Goal: Task Accomplishment & Management: Complete application form

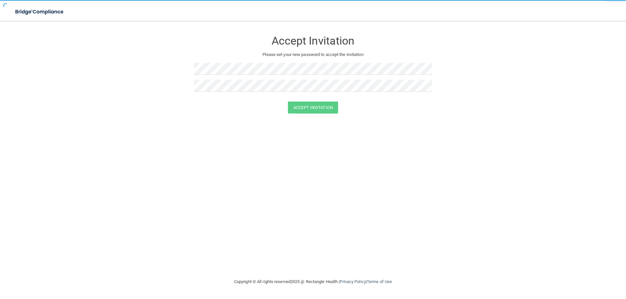
click at [470, 112] on div "Accept Invitation" at bounding box center [312, 108] width 609 height 12
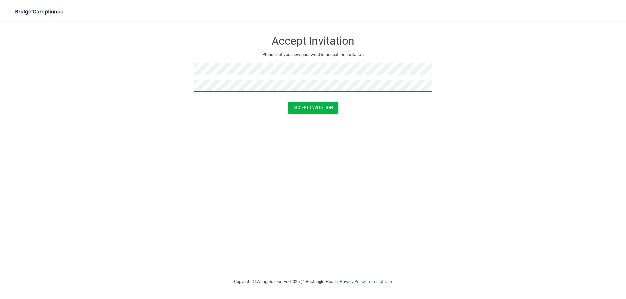
click at [288, 102] on button "Accept Invitation" at bounding box center [313, 108] width 50 height 12
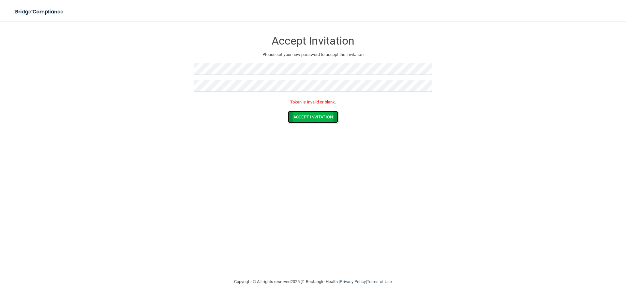
click at [307, 118] on button "Accept Invitation" at bounding box center [313, 117] width 50 height 12
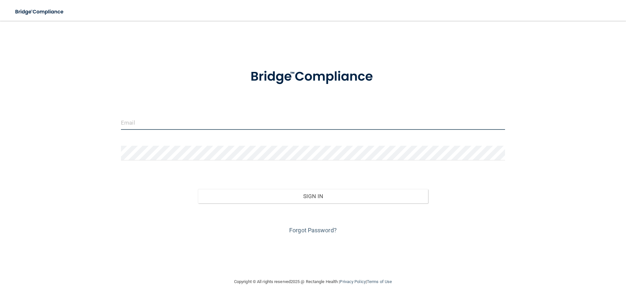
click at [221, 126] on input "email" at bounding box center [313, 122] width 384 height 15
type input "[EMAIL_ADDRESS][DOMAIN_NAME]"
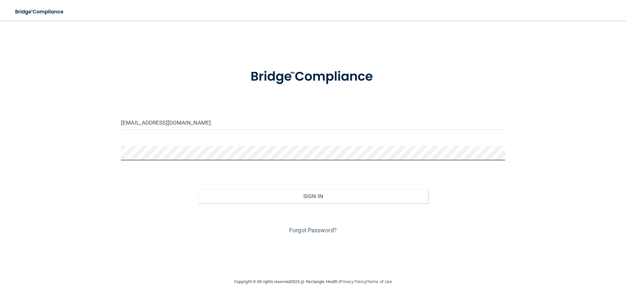
click at [198, 189] on button "Sign In" at bounding box center [313, 196] width 230 height 14
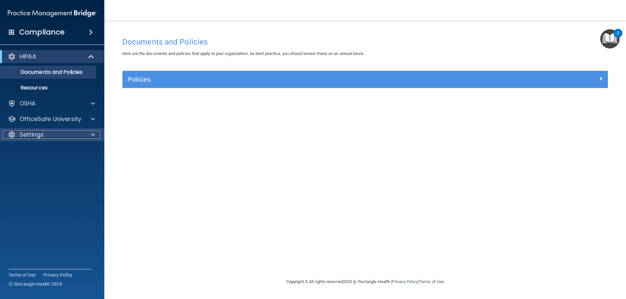
click at [49, 134] on div "Settings" at bounding box center [43, 135] width 81 height 8
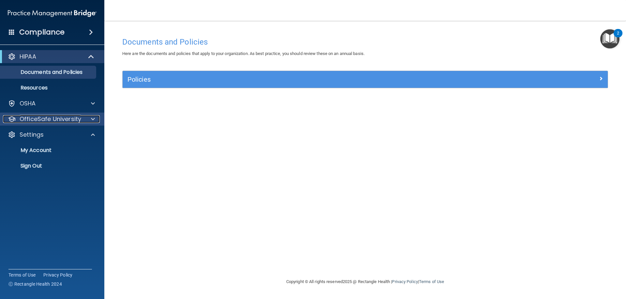
click at [94, 117] on span at bounding box center [93, 119] width 4 height 8
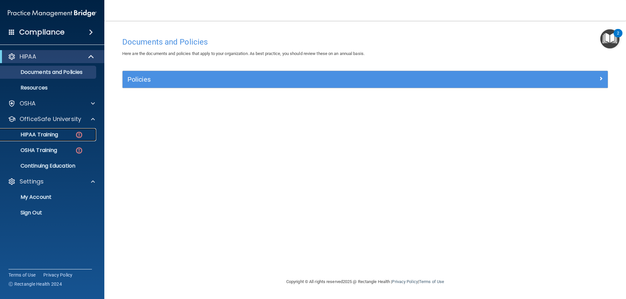
click at [51, 136] on p "HIPAA Training" at bounding box center [31, 135] width 54 height 7
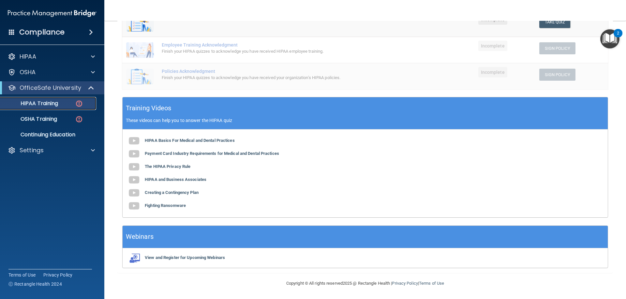
scroll to position [27, 0]
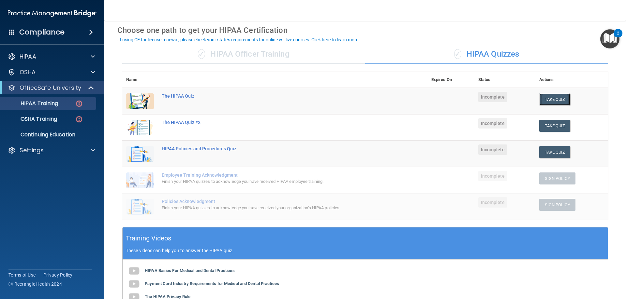
click at [552, 96] on button "Take Quiz" at bounding box center [554, 100] width 31 height 12
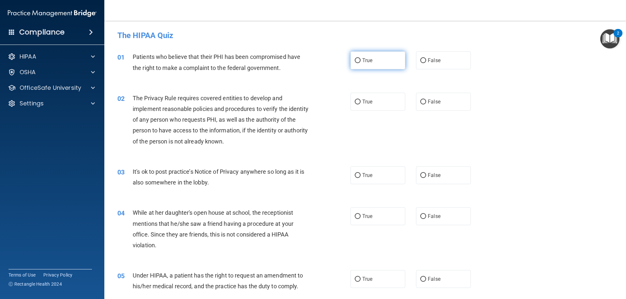
click at [380, 66] on label "True" at bounding box center [377, 60] width 55 height 18
click at [360, 63] on input "True" at bounding box center [358, 60] width 6 height 5
radio input "true"
click at [365, 102] on span "True" at bounding box center [367, 102] width 10 height 6
click at [360, 102] on input "True" at bounding box center [358, 102] width 6 height 5
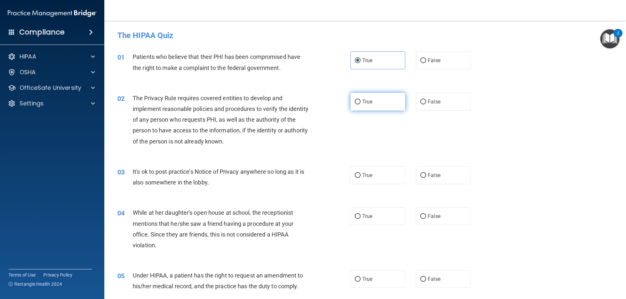
radio input "true"
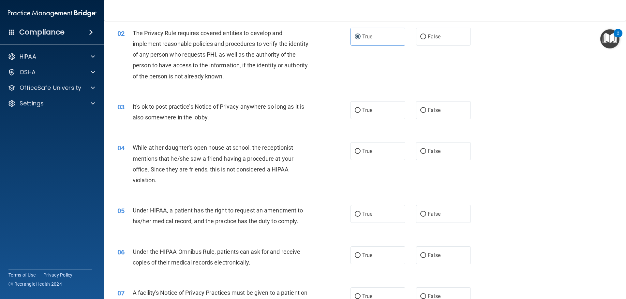
scroll to position [98, 0]
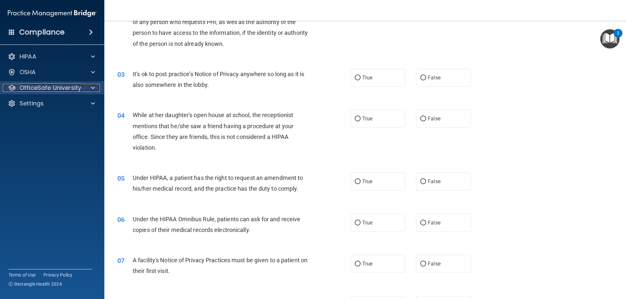
click at [93, 90] on span at bounding box center [93, 88] width 4 height 8
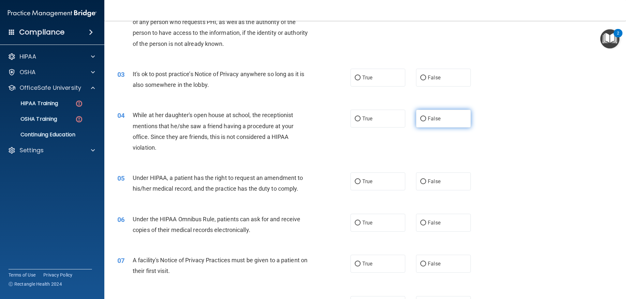
click at [434, 123] on label "False" at bounding box center [443, 119] width 55 height 18
click at [426, 122] on input "False" at bounding box center [423, 119] width 6 height 5
radio input "true"
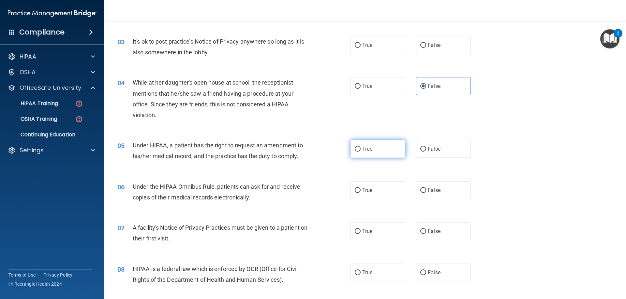
click at [354, 154] on label "True" at bounding box center [377, 149] width 55 height 18
click at [355, 152] on input "True" at bounding box center [358, 149] width 6 height 5
radio input "true"
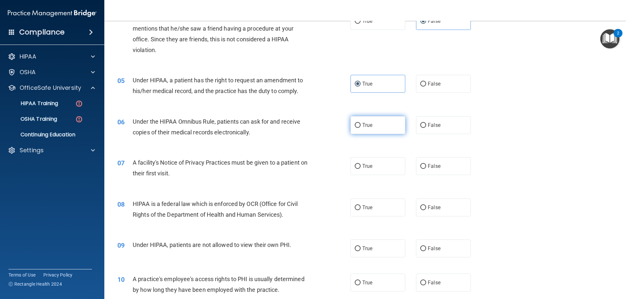
click at [373, 126] on label "True" at bounding box center [377, 125] width 55 height 18
click at [360, 126] on input "True" at bounding box center [358, 125] width 6 height 5
radio input "true"
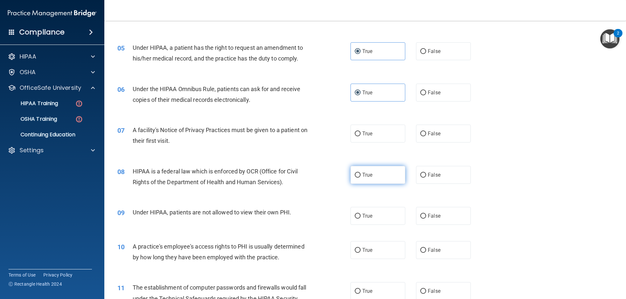
click at [356, 179] on label "True" at bounding box center [377, 175] width 55 height 18
click at [356, 178] on input "True" at bounding box center [358, 175] width 6 height 5
radio input "true"
click at [384, 140] on label "True" at bounding box center [377, 134] width 55 height 18
click at [360, 137] on input "True" at bounding box center [358, 134] width 6 height 5
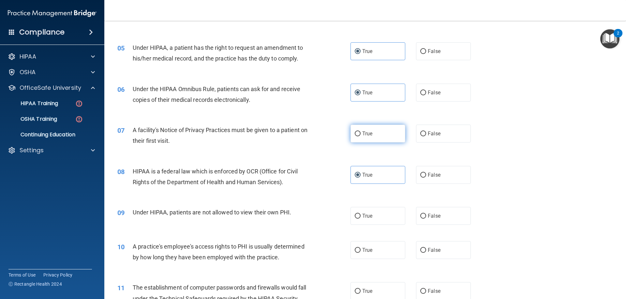
radio input "true"
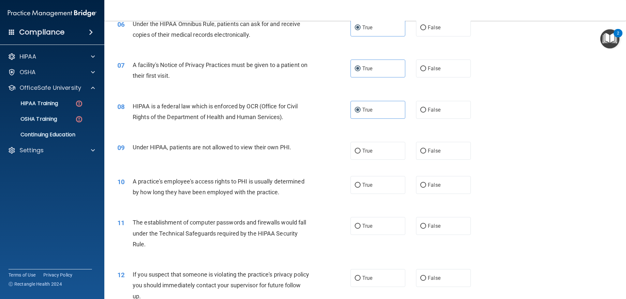
scroll to position [326, 0]
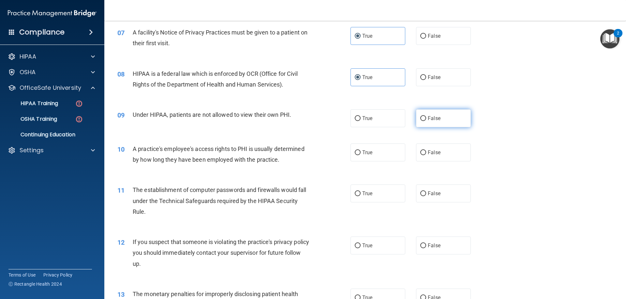
click at [428, 121] on span "False" at bounding box center [434, 118] width 13 height 6
click at [426, 121] on input "False" at bounding box center [423, 118] width 6 height 5
radio input "true"
click at [428, 151] on span "False" at bounding box center [434, 153] width 13 height 6
click at [426, 151] on input "False" at bounding box center [423, 153] width 6 height 5
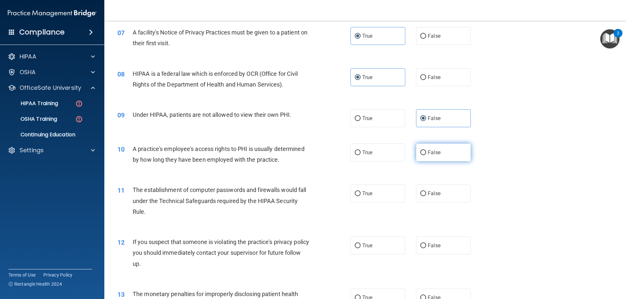
radio input "true"
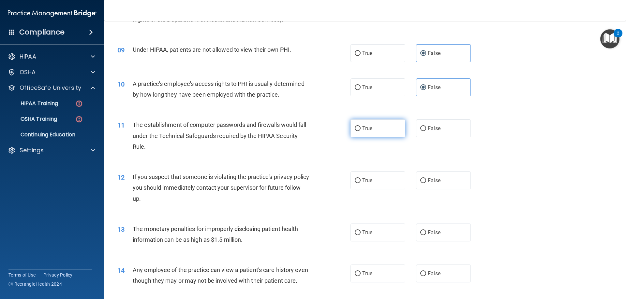
click at [374, 135] on label "True" at bounding box center [377, 129] width 55 height 18
click at [360, 131] on input "True" at bounding box center [358, 128] width 6 height 5
radio input "true"
click at [358, 188] on label "True" at bounding box center [377, 181] width 55 height 18
click at [358, 183] on input "True" at bounding box center [358, 181] width 6 height 5
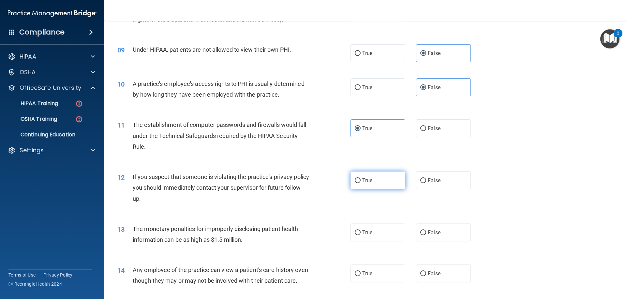
radio input "true"
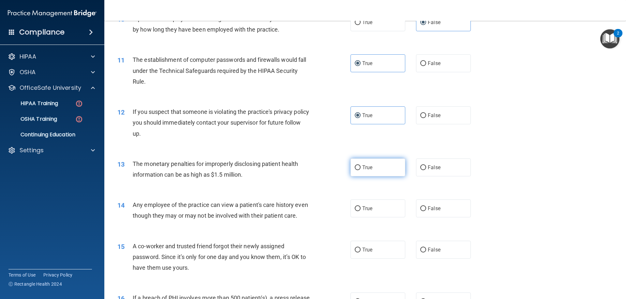
click at [364, 175] on label "True" at bounding box center [377, 168] width 55 height 18
click at [360, 170] on input "True" at bounding box center [358, 168] width 6 height 5
radio input "true"
click at [372, 205] on label "True" at bounding box center [377, 209] width 55 height 18
click at [360, 207] on input "True" at bounding box center [358, 209] width 6 height 5
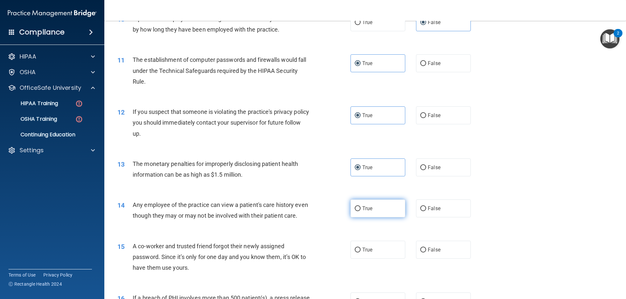
radio input "true"
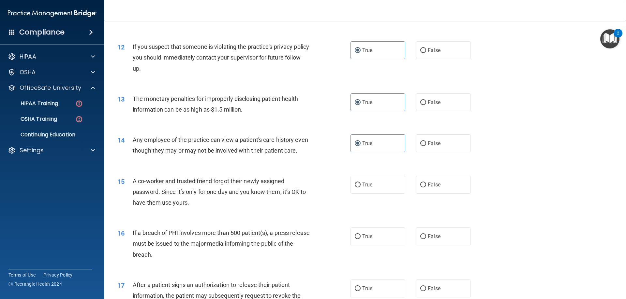
scroll to position [554, 0]
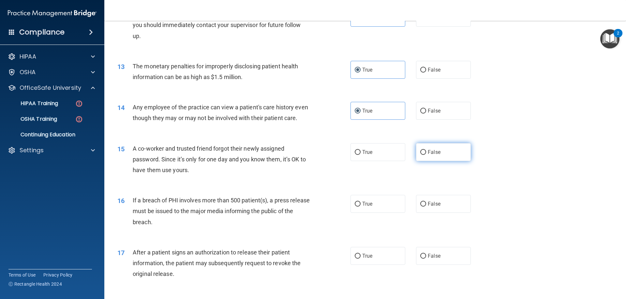
click at [433, 155] on span "False" at bounding box center [434, 152] width 13 height 6
click at [426, 155] on input "False" at bounding box center [423, 152] width 6 height 5
radio input "true"
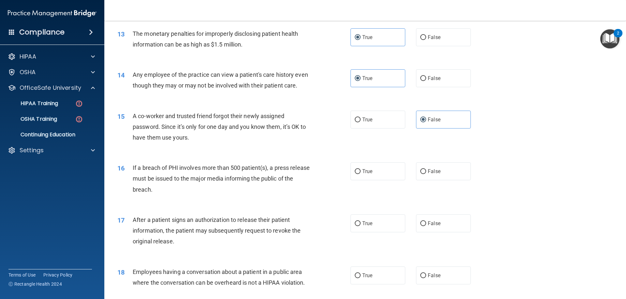
scroll to position [619, 0]
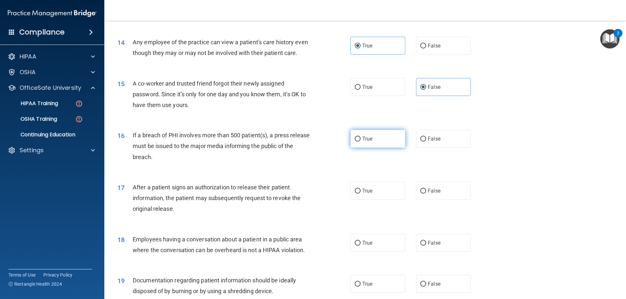
click at [364, 148] on label "True" at bounding box center [377, 139] width 55 height 18
click at [360, 142] on input "True" at bounding box center [358, 139] width 6 height 5
radio input "true"
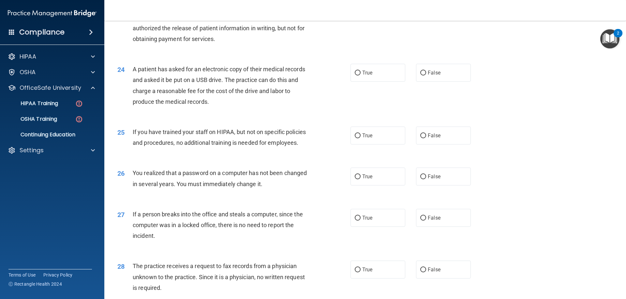
scroll to position [1243, 0]
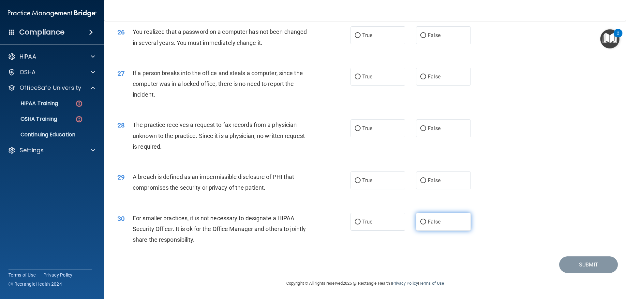
click at [439, 225] on label "False" at bounding box center [443, 222] width 55 height 18
click at [426, 225] on input "False" at bounding box center [423, 222] width 6 height 5
radio input "true"
click at [369, 180] on span "True" at bounding box center [367, 181] width 10 height 6
click at [360, 180] on input "True" at bounding box center [358, 181] width 6 height 5
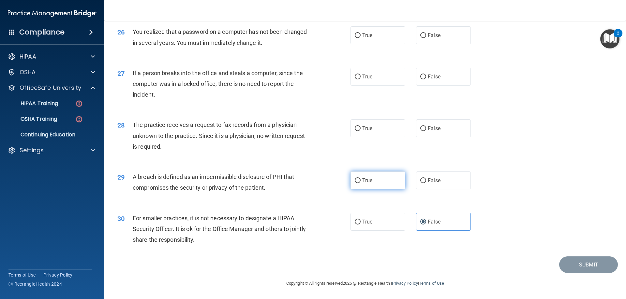
radio input "true"
click at [444, 132] on label "False" at bounding box center [443, 129] width 55 height 18
click at [426, 131] on input "False" at bounding box center [423, 128] width 6 height 5
radio input "true"
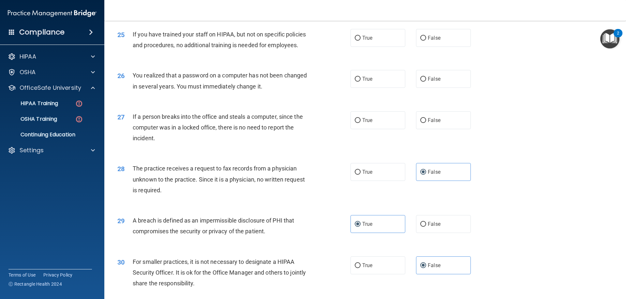
click at [472, 129] on div "True False" at bounding box center [415, 120] width 131 height 18
click at [463, 129] on label "False" at bounding box center [443, 120] width 55 height 18
click at [426, 123] on input "False" at bounding box center [423, 120] width 6 height 5
radio input "true"
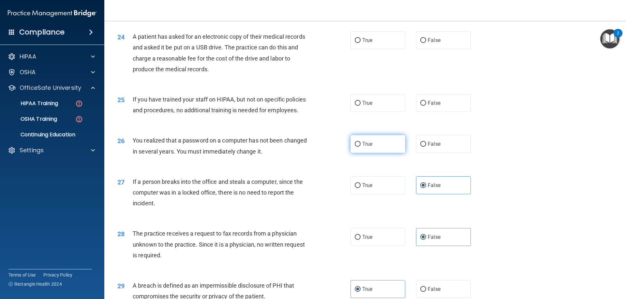
click at [372, 153] on label "True" at bounding box center [377, 144] width 55 height 18
click at [360, 147] on input "True" at bounding box center [358, 144] width 6 height 5
radio input "true"
click at [426, 112] on label "False" at bounding box center [443, 103] width 55 height 18
click at [426, 106] on input "False" at bounding box center [423, 103] width 6 height 5
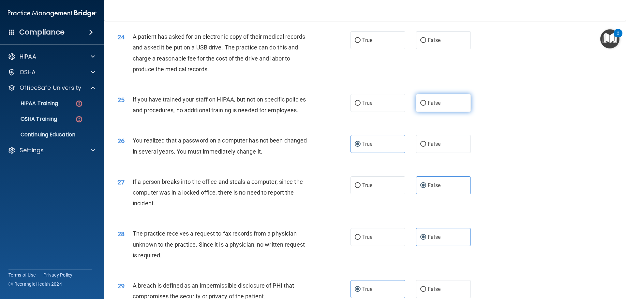
radio input "true"
click at [448, 49] on label "False" at bounding box center [443, 40] width 55 height 18
click at [426, 43] on input "False" at bounding box center [423, 40] width 6 height 5
radio input "true"
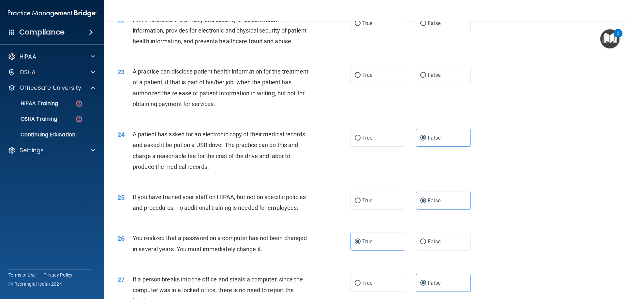
scroll to position [982, 0]
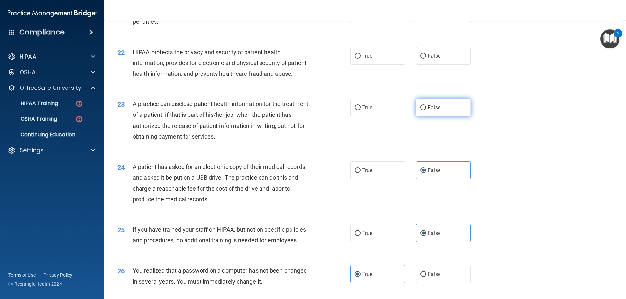
click at [436, 111] on span "False" at bounding box center [434, 108] width 13 height 6
click at [426, 110] on input "False" at bounding box center [423, 108] width 6 height 5
radio input "true"
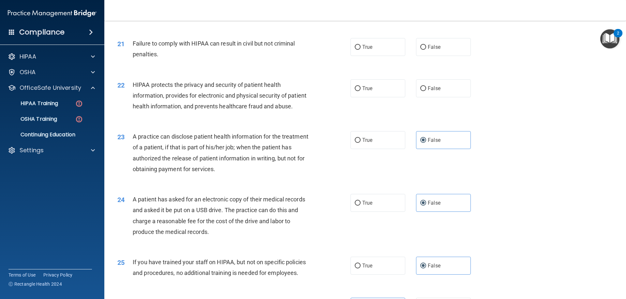
scroll to position [884, 0]
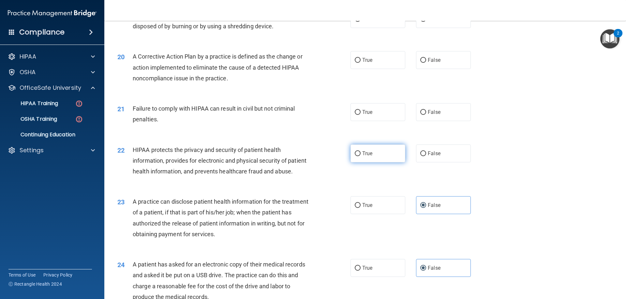
click at [376, 163] on label "True" at bounding box center [377, 154] width 55 height 18
click at [360, 156] on input "True" at bounding box center [358, 154] width 6 height 5
radio input "true"
click at [452, 121] on label "False" at bounding box center [443, 112] width 55 height 18
click at [426, 115] on input "False" at bounding box center [423, 112] width 6 height 5
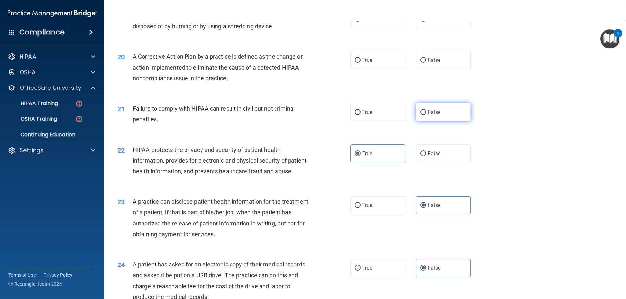
radio input "true"
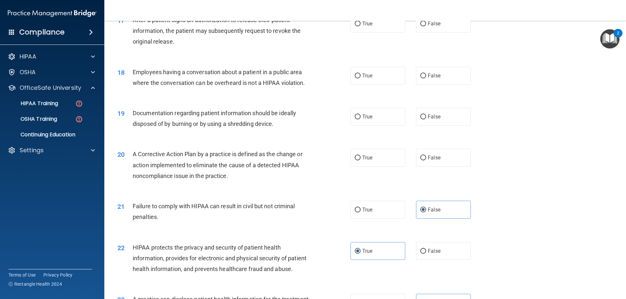
scroll to position [722, 0]
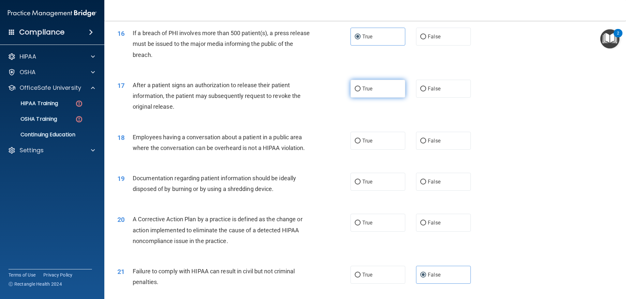
click at [355, 92] on input "True" at bounding box center [358, 89] width 6 height 5
radio input "true"
click at [439, 149] on label "False" at bounding box center [443, 141] width 55 height 18
click at [426, 144] on input "False" at bounding box center [423, 141] width 6 height 5
radio input "true"
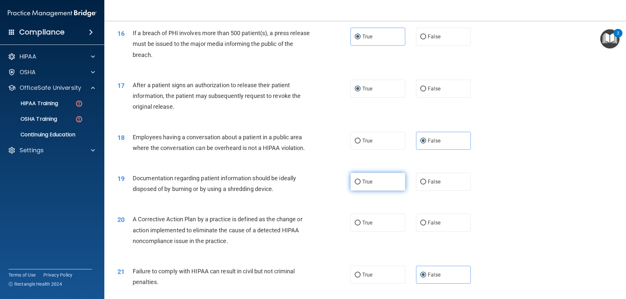
click at [364, 185] on span "True" at bounding box center [367, 182] width 10 height 6
click at [360, 185] on input "True" at bounding box center [358, 182] width 6 height 5
radio input "true"
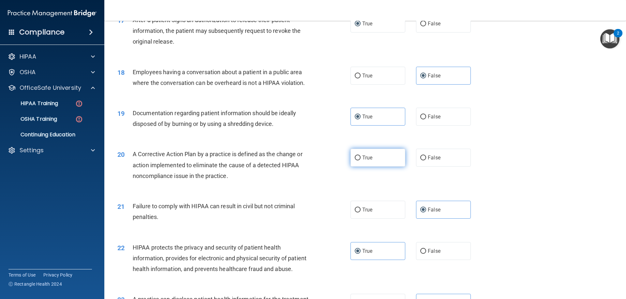
click at [389, 167] on label "True" at bounding box center [377, 158] width 55 height 18
click at [360, 161] on input "True" at bounding box center [358, 158] width 6 height 5
radio input "true"
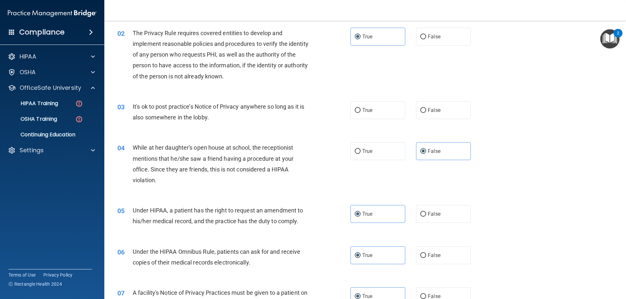
scroll to position [0, 0]
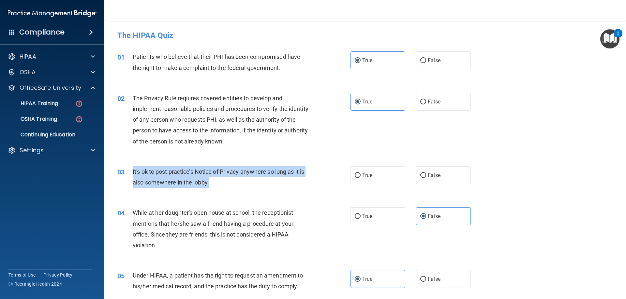
drag, startPoint x: 226, startPoint y: 187, endPoint x: 131, endPoint y: 168, distance: 97.1
click at [131, 168] on div "03 It's ok to post practice’s Notice of Privacy anywhere so long as it is also …" at bounding box center [234, 179] width 253 height 25
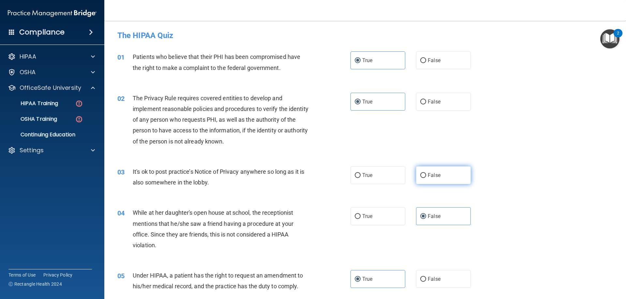
click at [436, 180] on label "False" at bounding box center [443, 176] width 55 height 18
click at [426, 178] on input "False" at bounding box center [423, 175] width 6 height 5
radio input "true"
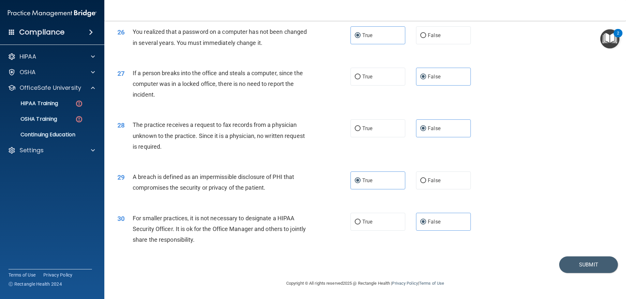
scroll to position [1243, 0]
click at [571, 262] on button "Submit" at bounding box center [588, 265] width 59 height 17
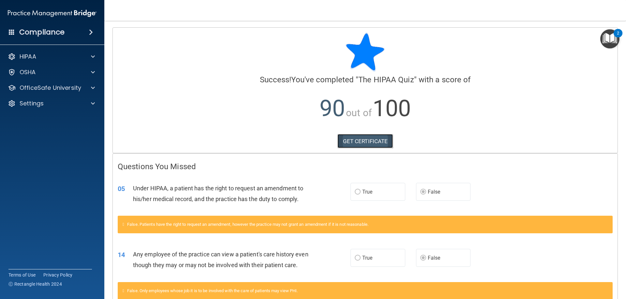
click at [376, 144] on link "GET CERTIFICATE" at bounding box center [365, 141] width 56 height 14
click at [45, 62] on div "HIPAA" at bounding box center [52, 56] width 105 height 13
click at [93, 90] on span at bounding box center [93, 88] width 4 height 8
click at [62, 101] on div "HIPAA Training" at bounding box center [48, 103] width 89 height 7
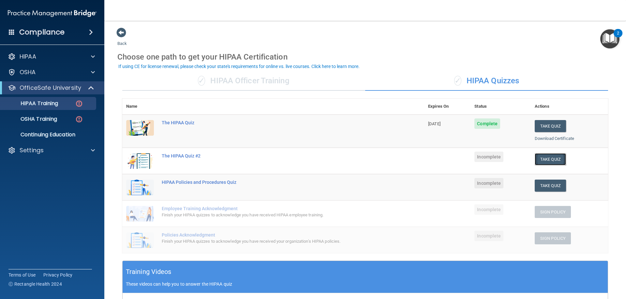
click at [538, 159] on button "Take Quiz" at bounding box center [549, 159] width 31 height 12
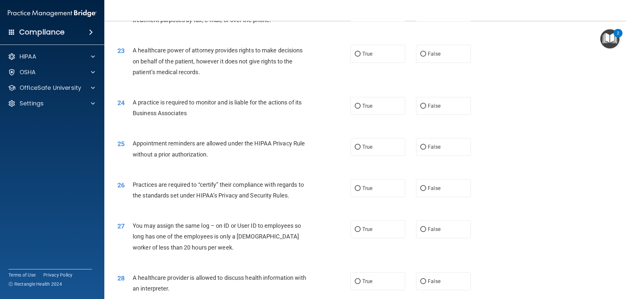
scroll to position [1218, 0]
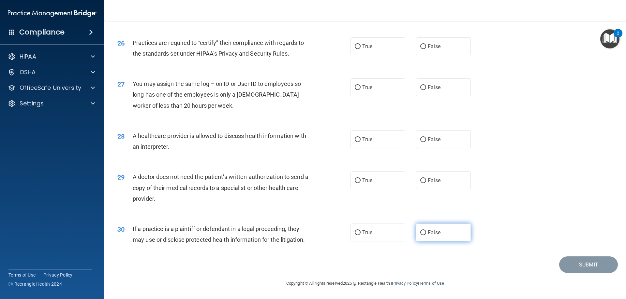
click at [456, 236] on label "False" at bounding box center [443, 233] width 55 height 18
click at [426, 236] on input "False" at bounding box center [423, 233] width 6 height 5
radio input "true"
click at [448, 183] on label "False" at bounding box center [443, 181] width 55 height 18
click at [426, 183] on input "False" at bounding box center [423, 181] width 6 height 5
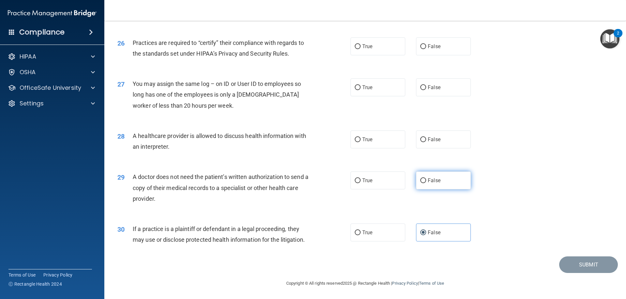
radio input "true"
click at [440, 144] on label "False" at bounding box center [443, 140] width 55 height 18
click at [426, 142] on input "False" at bounding box center [423, 140] width 6 height 5
radio input "true"
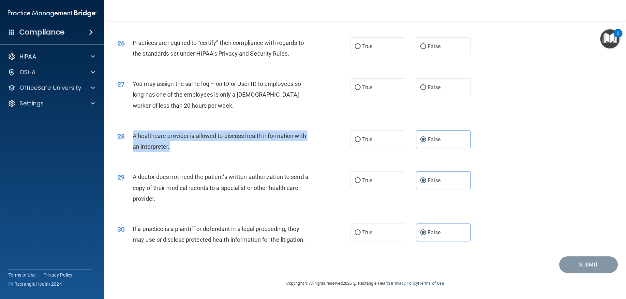
drag, startPoint x: 177, startPoint y: 147, endPoint x: 133, endPoint y: 136, distance: 45.4
click at [134, 136] on div "A healthcare provider is allowed to discuss health information with an interpre…" at bounding box center [224, 142] width 182 height 22
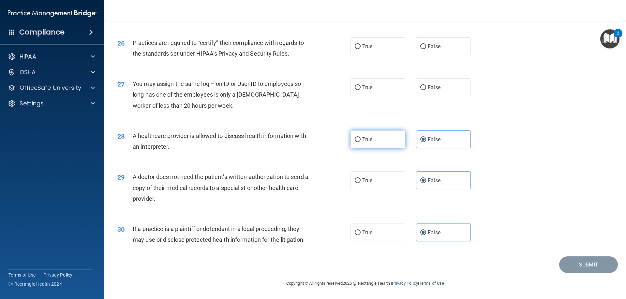
click at [389, 141] on label "True" at bounding box center [377, 140] width 55 height 18
click at [360, 141] on input "True" at bounding box center [358, 140] width 6 height 5
radio input "true"
radio input "false"
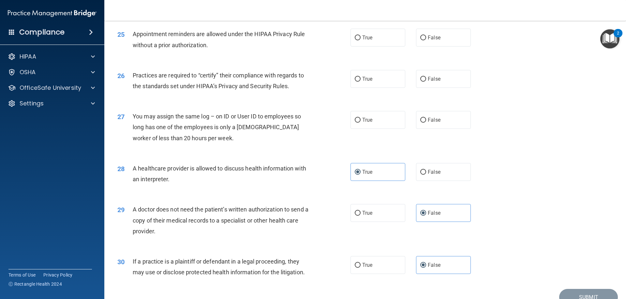
scroll to position [1120, 0]
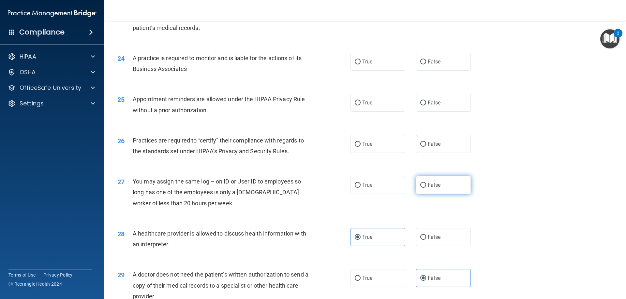
click at [437, 188] on label "False" at bounding box center [443, 185] width 55 height 18
click at [426, 188] on input "False" at bounding box center [423, 185] width 6 height 5
radio input "true"
click at [383, 147] on label "True" at bounding box center [377, 144] width 55 height 18
click at [360, 147] on input "True" at bounding box center [358, 144] width 6 height 5
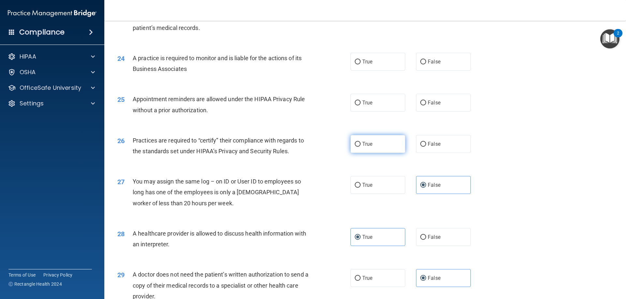
radio input "true"
click at [380, 105] on label "True" at bounding box center [377, 103] width 55 height 18
click at [360, 105] on input "True" at bounding box center [358, 103] width 6 height 5
radio input "true"
click at [380, 62] on label "True" at bounding box center [377, 62] width 55 height 18
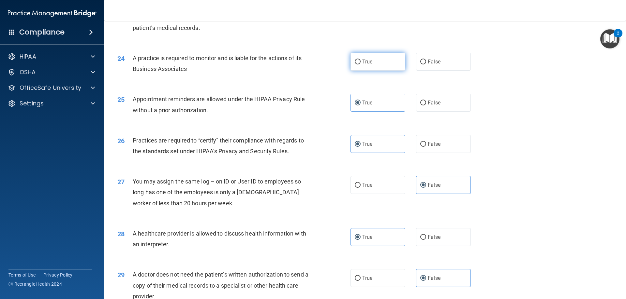
click at [360, 62] on input "True" at bounding box center [358, 62] width 6 height 5
radio input "true"
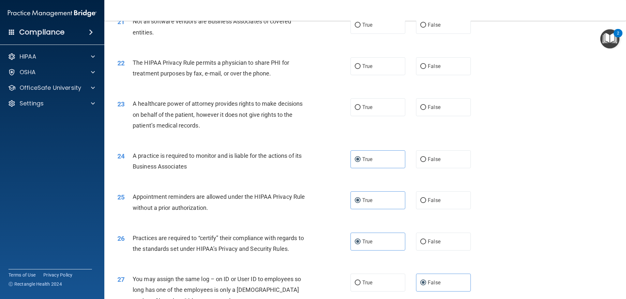
scroll to position [957, 0]
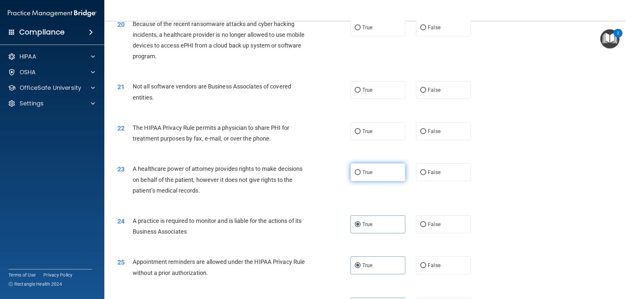
click at [372, 169] on label "True" at bounding box center [377, 173] width 55 height 18
click at [360, 170] on input "True" at bounding box center [358, 172] width 6 height 5
radio input "true"
click at [370, 132] on label "True" at bounding box center [377, 132] width 55 height 18
click at [360, 132] on input "True" at bounding box center [358, 131] width 6 height 5
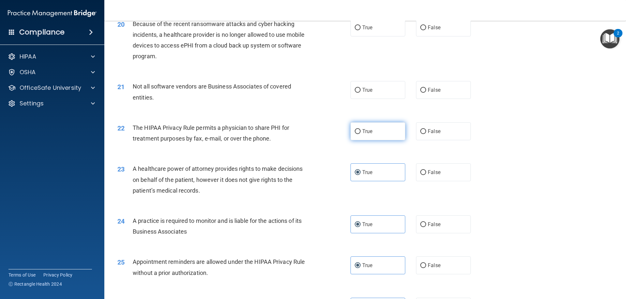
radio input "true"
click at [386, 95] on label "True" at bounding box center [377, 90] width 55 height 18
click at [360, 93] on input "True" at bounding box center [358, 90] width 6 height 5
radio input "true"
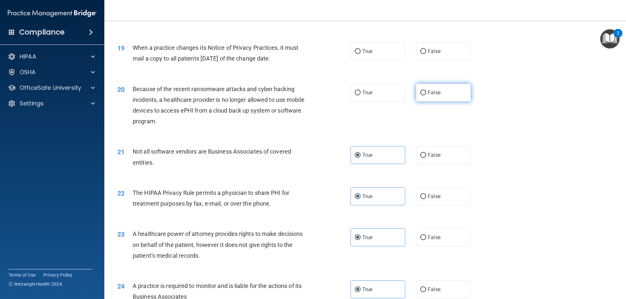
click at [446, 97] on label "False" at bounding box center [443, 93] width 55 height 18
click at [426, 95] on input "False" at bounding box center [423, 93] width 6 height 5
radio input "true"
click at [379, 53] on label "True" at bounding box center [377, 51] width 55 height 18
click at [360, 53] on input "True" at bounding box center [358, 51] width 6 height 5
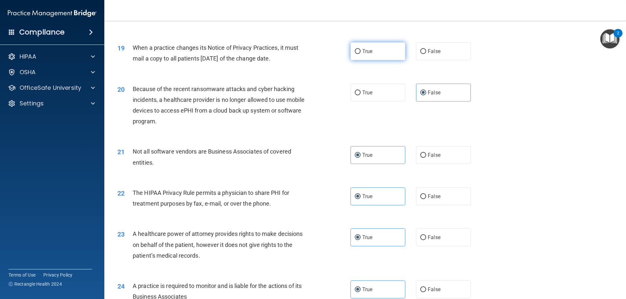
radio input "true"
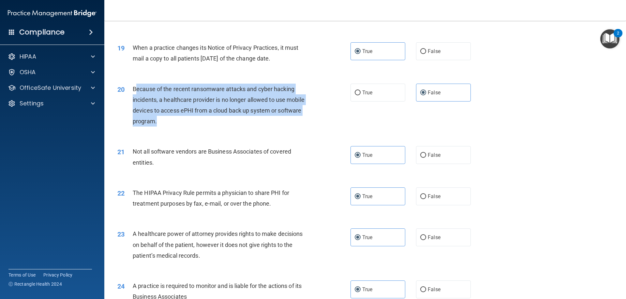
drag, startPoint x: 158, startPoint y: 118, endPoint x: 137, endPoint y: 89, distance: 35.2
click at [137, 89] on div "Because of the recent ransomware attacks and cyber hacking incidents, a healthc…" at bounding box center [224, 105] width 182 height 43
click at [155, 118] on span "Because of the recent ransomware attacks and cyber hacking incidents, a healthc…" at bounding box center [219, 105] width 172 height 39
drag, startPoint x: 161, startPoint y: 122, endPoint x: 132, endPoint y: 90, distance: 42.9
click at [132, 90] on div "20 Because of the recent ransomware attacks and cyber hacking incidents, a heal…" at bounding box center [234, 107] width 253 height 47
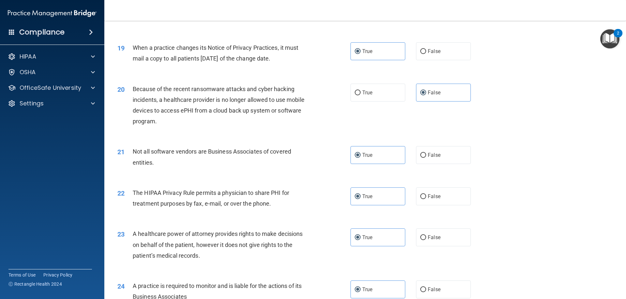
click at [501, 95] on div "20 Because of the recent ransomware attacks and cyber hacking incidents, a heal…" at bounding box center [364, 107] width 505 height 63
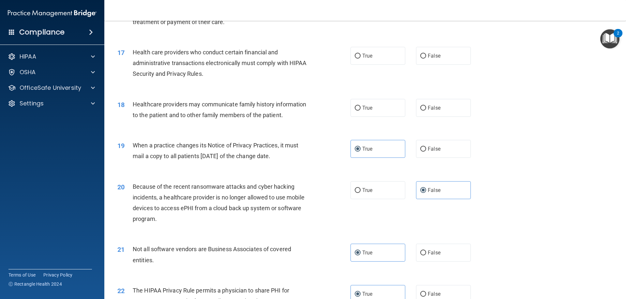
scroll to position [761, 0]
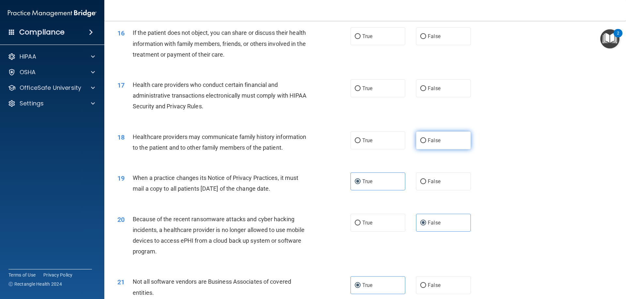
click at [447, 146] on label "False" at bounding box center [443, 141] width 55 height 18
click at [426, 143] on input "False" at bounding box center [423, 141] width 6 height 5
radio input "true"
click at [367, 86] on span "True" at bounding box center [367, 88] width 10 height 6
click at [360, 86] on input "True" at bounding box center [358, 88] width 6 height 5
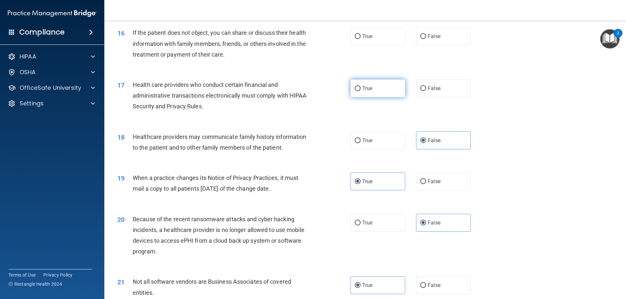
radio input "true"
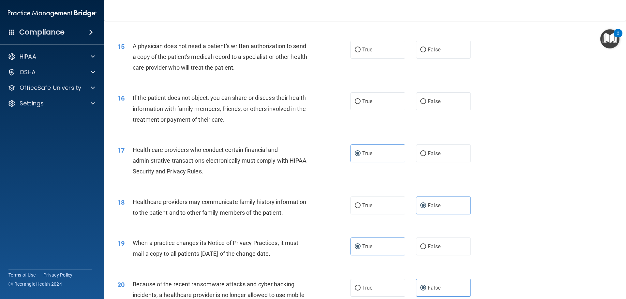
scroll to position [663, 0]
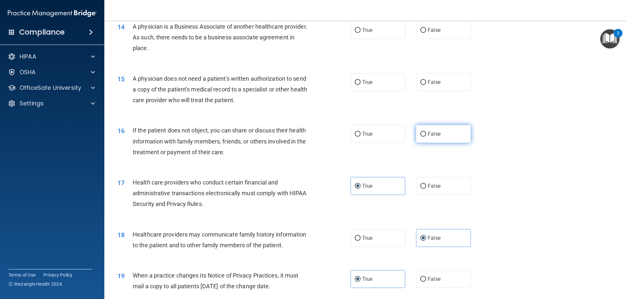
click at [435, 134] on span "False" at bounding box center [434, 134] width 13 height 6
click at [426, 134] on input "False" at bounding box center [423, 134] width 6 height 5
radio input "true"
click at [432, 88] on label "False" at bounding box center [443, 82] width 55 height 18
click at [426, 85] on input "False" at bounding box center [423, 82] width 6 height 5
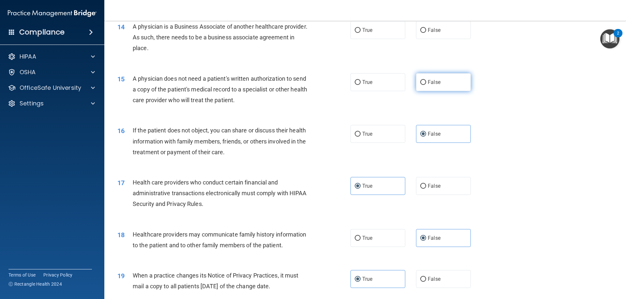
radio input "true"
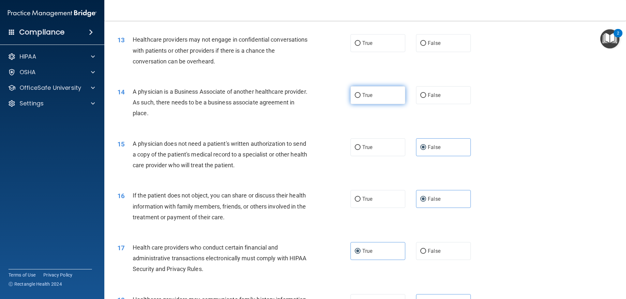
click at [385, 101] on label "True" at bounding box center [377, 95] width 55 height 18
click at [360, 98] on input "True" at bounding box center [358, 95] width 6 height 5
radio input "true"
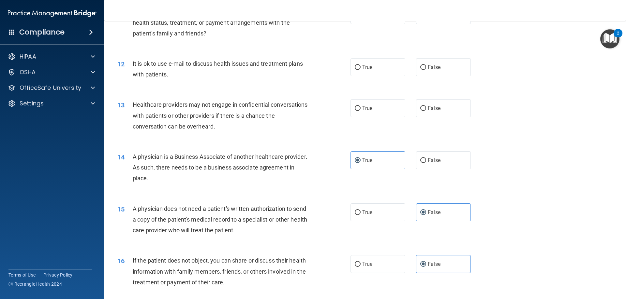
scroll to position [501, 0]
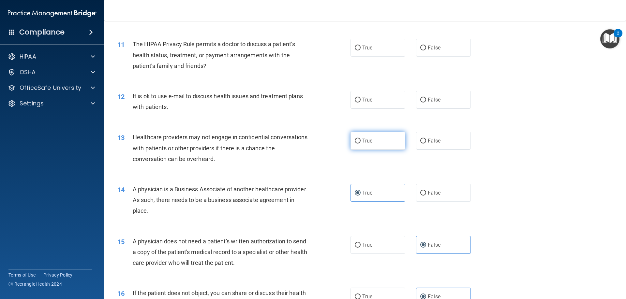
click at [359, 143] on label "True" at bounding box center [377, 141] width 55 height 18
click at [359, 143] on input "True" at bounding box center [358, 141] width 6 height 5
radio input "true"
click at [387, 104] on label "True" at bounding box center [377, 100] width 55 height 18
click at [360, 103] on input "True" at bounding box center [358, 100] width 6 height 5
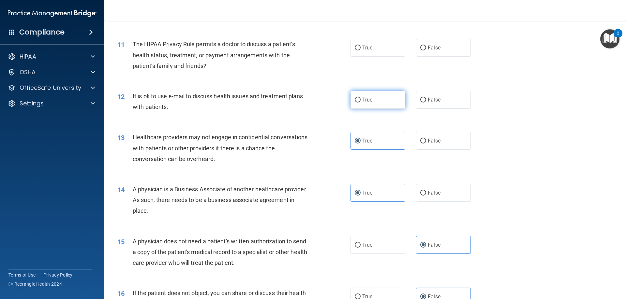
radio input "true"
click at [430, 51] on span "False" at bounding box center [434, 48] width 13 height 6
click at [426, 51] on input "False" at bounding box center [423, 48] width 6 height 5
radio input "true"
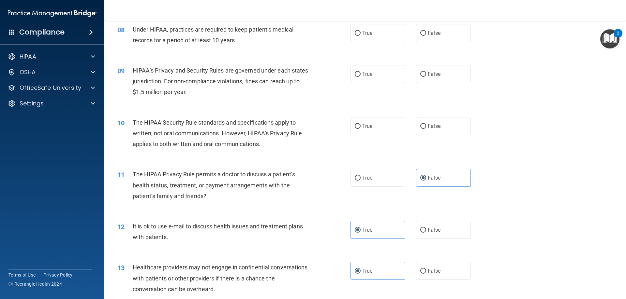
scroll to position [338, 0]
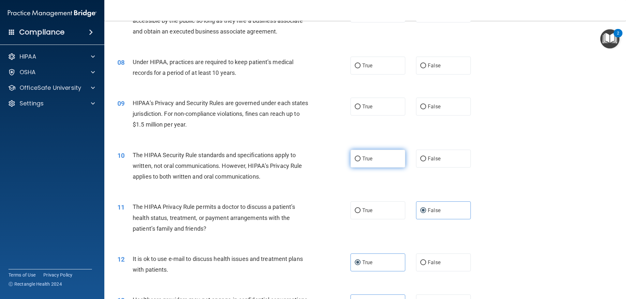
click at [387, 162] on label "True" at bounding box center [377, 159] width 55 height 18
click at [360, 162] on input "True" at bounding box center [358, 159] width 6 height 5
radio input "true"
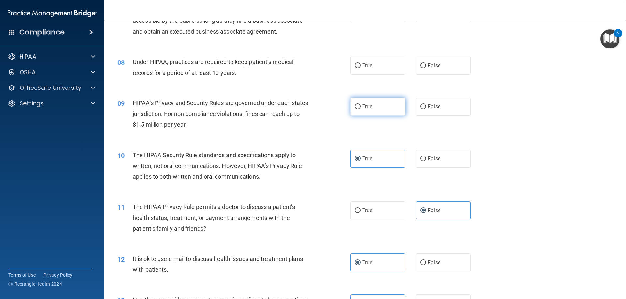
click at [369, 108] on span "True" at bounding box center [367, 107] width 10 height 6
click at [360, 108] on input "True" at bounding box center [358, 107] width 6 height 5
radio input "true"
click at [371, 76] on div "08 Under HIPAA, practices are required to keep patient’s medical records for a …" at bounding box center [364, 69] width 505 height 41
click at [371, 69] on label "True" at bounding box center [377, 66] width 55 height 18
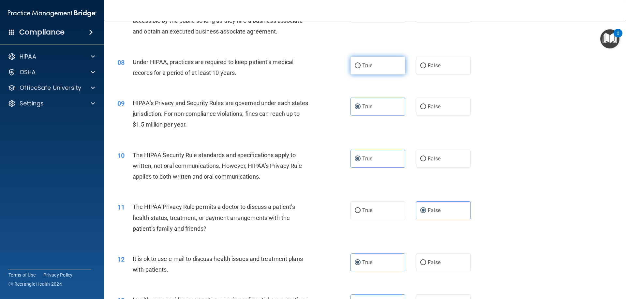
click at [360, 68] on input "True" at bounding box center [358, 66] width 6 height 5
radio input "true"
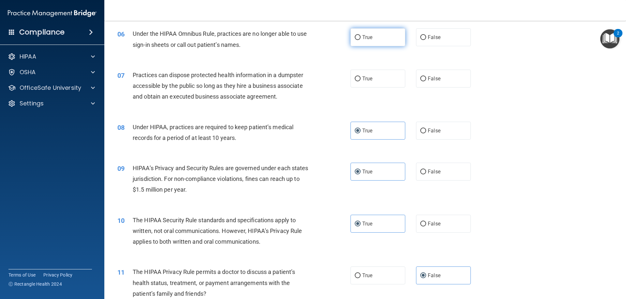
scroll to position [240, 0]
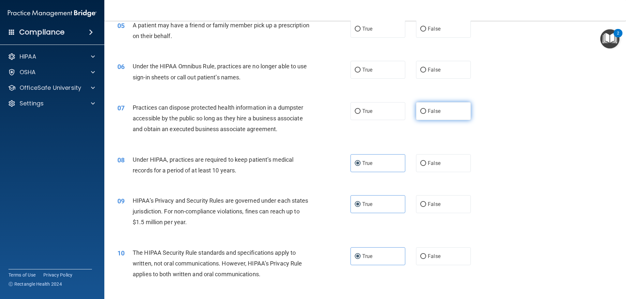
click at [426, 116] on label "False" at bounding box center [443, 111] width 55 height 18
click at [426, 114] on input "False" at bounding box center [423, 111] width 6 height 5
radio input "true"
click at [423, 70] on input "False" at bounding box center [423, 70] width 6 height 5
radio input "true"
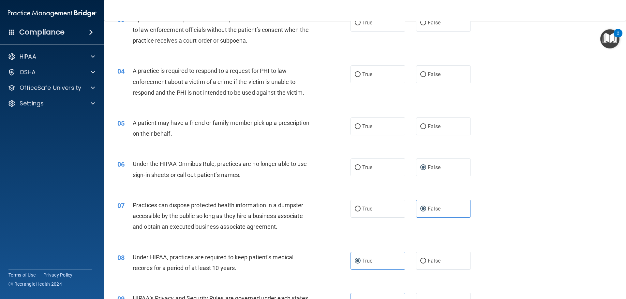
scroll to position [109, 0]
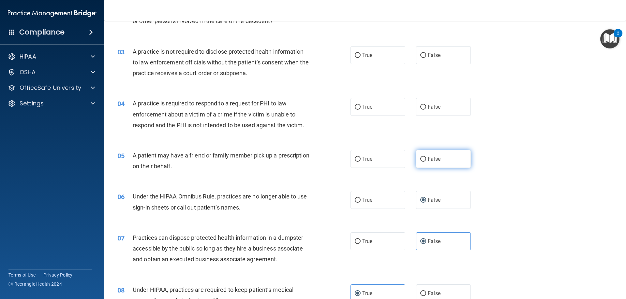
click at [441, 164] on label "False" at bounding box center [443, 159] width 55 height 18
click at [426, 162] on input "False" at bounding box center [423, 159] width 6 height 5
radio input "true"
click at [367, 167] on label "True" at bounding box center [377, 159] width 55 height 18
click at [360, 162] on input "True" at bounding box center [358, 159] width 6 height 5
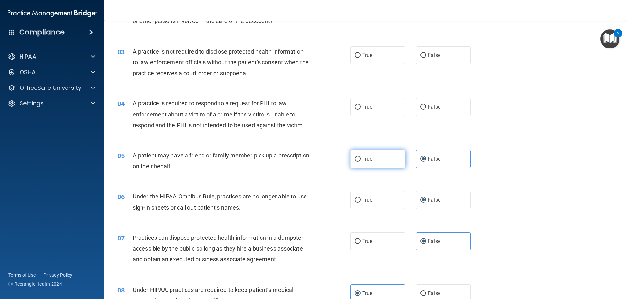
radio input "true"
radio input "false"
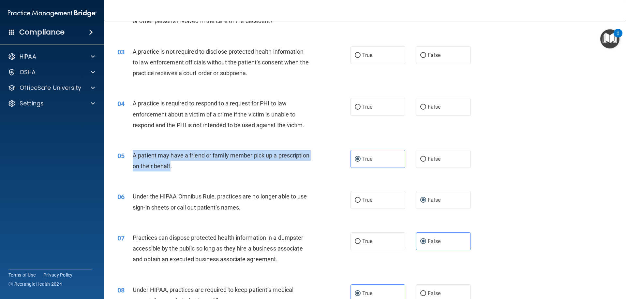
drag, startPoint x: 203, startPoint y: 168, endPoint x: 127, endPoint y: 152, distance: 77.0
click at [127, 152] on div "05 A patient may have a friend or family member pick up a prescription on their…" at bounding box center [234, 162] width 253 height 25
drag, startPoint x: 134, startPoint y: 153, endPoint x: 139, endPoint y: 155, distance: 5.8
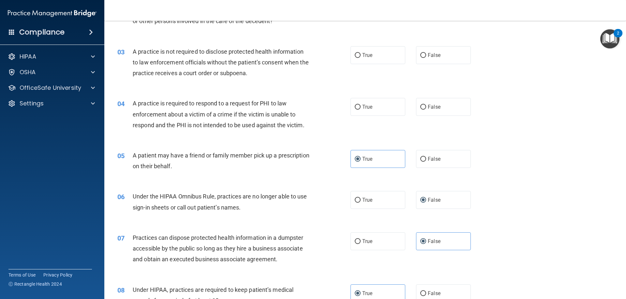
click at [244, 123] on span "A practice is required to respond to a request for PHI to law enforcement about…" at bounding box center [219, 114] width 172 height 28
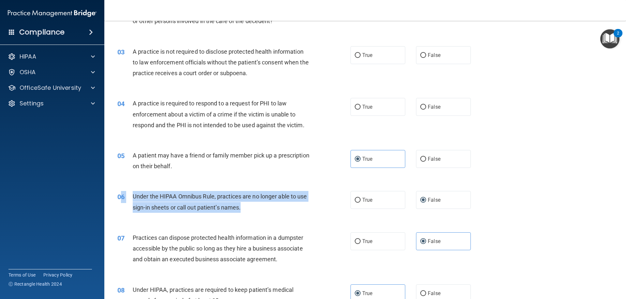
drag, startPoint x: 245, startPoint y: 210, endPoint x: 135, endPoint y: 199, distance: 110.1
click at [122, 199] on div "06 Under the HIPAA Omnibus Rule, practices are no longer able to use sign-in sh…" at bounding box center [234, 203] width 253 height 25
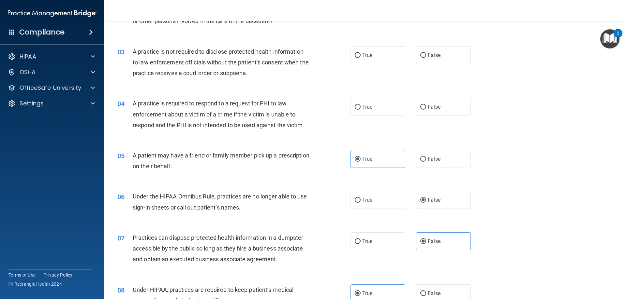
click at [306, 172] on div "05 A patient may have a friend or family member pick up a prescription on their…" at bounding box center [234, 162] width 253 height 25
click at [372, 206] on label "True" at bounding box center [377, 200] width 55 height 18
click at [360, 203] on input "True" at bounding box center [358, 200] width 6 height 5
radio input "true"
click at [534, 182] on div "05 A patient may have a friend or family member pick up a prescription on their…" at bounding box center [364, 162] width 505 height 41
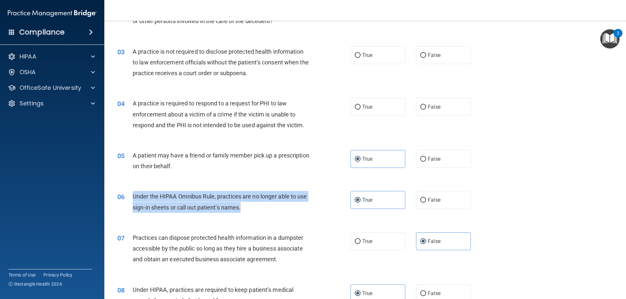
drag, startPoint x: 243, startPoint y: 208, endPoint x: 131, endPoint y: 195, distance: 113.2
click at [131, 195] on div "06 Under the HIPAA Omnibus Rule, practices are no longer able to use sign-in sh…" at bounding box center [234, 203] width 253 height 25
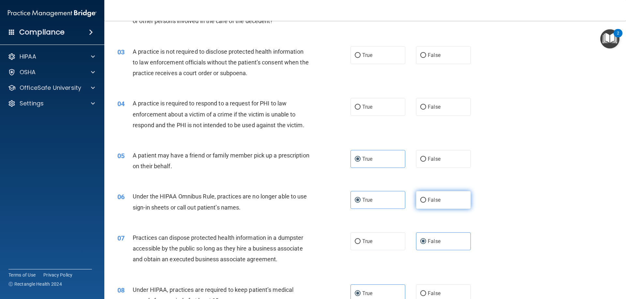
click at [448, 195] on label "False" at bounding box center [443, 200] width 55 height 18
click at [426, 198] on input "False" at bounding box center [423, 200] width 6 height 5
radio input "true"
radio input "false"
click at [524, 137] on div "04 A practice is required to respond to a request for PHI to law enforcement ab…" at bounding box center [364, 116] width 505 height 52
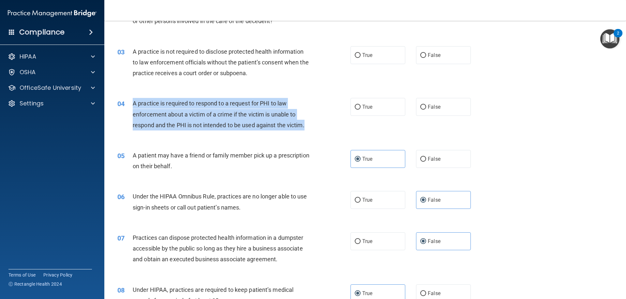
drag, startPoint x: 311, startPoint y: 127, endPoint x: 132, endPoint y: 103, distance: 180.8
click at [132, 103] on div "04 A practice is required to respond to a request for PHI to law enforcement ab…" at bounding box center [234, 116] width 253 height 36
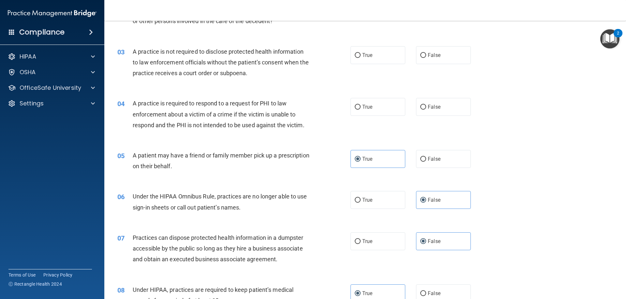
click at [298, 151] on div "A patient may have a friend or family member pick up a prescription on their be…" at bounding box center [224, 161] width 182 height 22
click at [368, 113] on label "True" at bounding box center [377, 107] width 55 height 18
click at [360, 110] on input "True" at bounding box center [358, 107] width 6 height 5
radio input "true"
click at [416, 62] on label "False" at bounding box center [443, 55] width 55 height 18
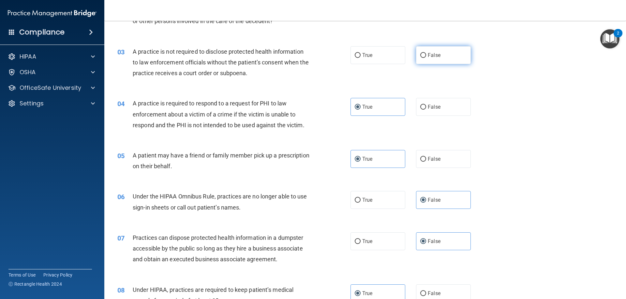
click at [420, 58] on input "False" at bounding box center [423, 55] width 6 height 5
radio input "true"
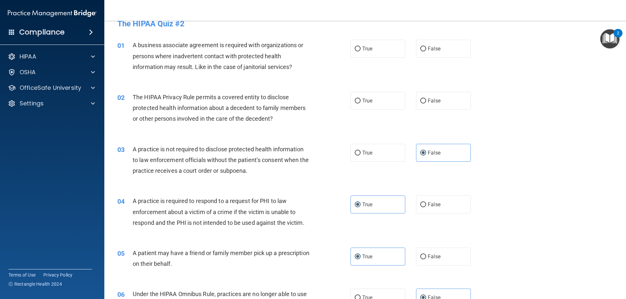
scroll to position [0, 0]
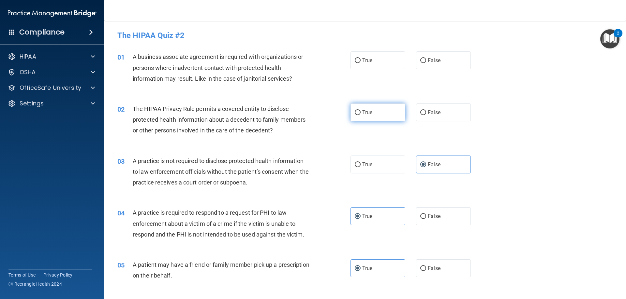
click at [362, 115] on span "True" at bounding box center [367, 112] width 10 height 6
click at [360, 115] on input "True" at bounding box center [358, 112] width 6 height 5
radio input "true"
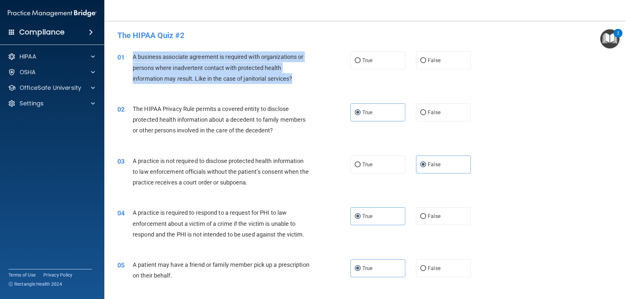
drag, startPoint x: 287, startPoint y: 80, endPoint x: 130, endPoint y: 62, distance: 158.8
click at [130, 62] on div "01 A business associate agreement is required with organizations or persons whe…" at bounding box center [234, 69] width 253 height 36
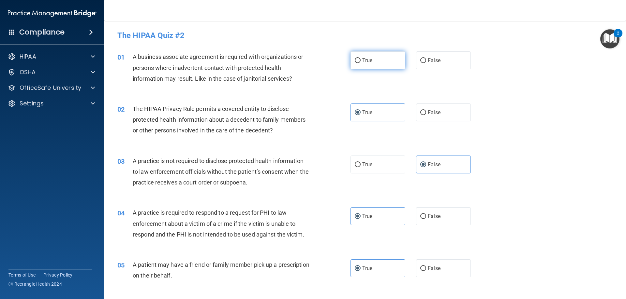
click at [362, 61] on span "True" at bounding box center [367, 60] width 10 height 6
click at [360, 61] on input "True" at bounding box center [358, 60] width 6 height 5
radio input "true"
click at [534, 136] on div "02 The HIPAA Privacy Rule permits a covered entity to disclose protected health…" at bounding box center [364, 121] width 505 height 52
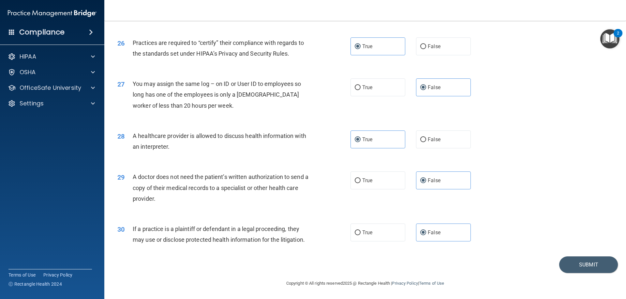
scroll to position [1218, 0]
click at [586, 264] on button "Submit" at bounding box center [588, 265] width 59 height 17
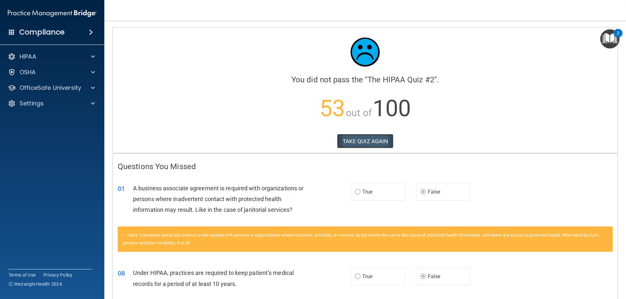
click at [360, 136] on button "TAKE QUIZ AGAIN" at bounding box center [365, 141] width 56 height 14
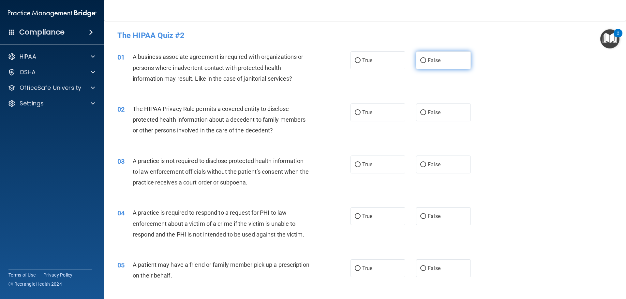
click at [428, 59] on span "False" at bounding box center [434, 60] width 13 height 6
click at [425, 59] on input "False" at bounding box center [423, 60] width 6 height 5
radio input "true"
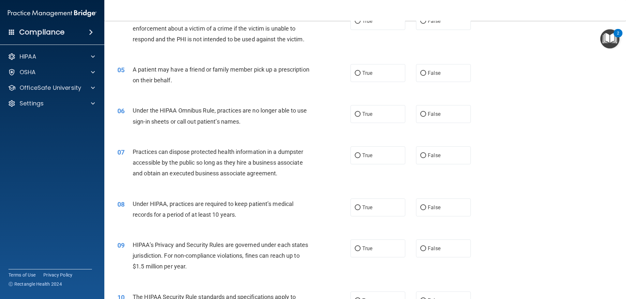
scroll to position [228, 0]
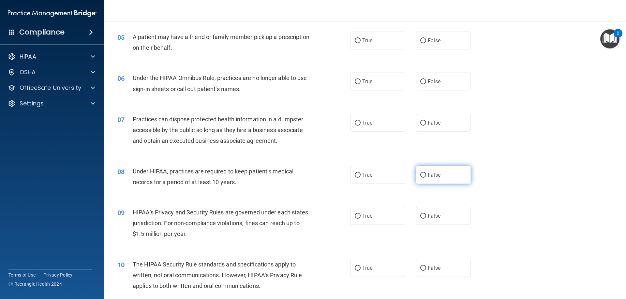
click at [423, 177] on label "False" at bounding box center [443, 175] width 55 height 18
click at [423, 177] on input "False" at bounding box center [423, 175] width 6 height 5
radio input "true"
click at [428, 214] on span "False" at bounding box center [434, 216] width 13 height 6
click at [426, 214] on input "False" at bounding box center [423, 216] width 6 height 5
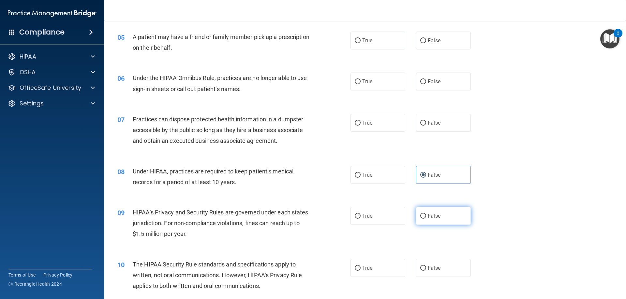
radio input "true"
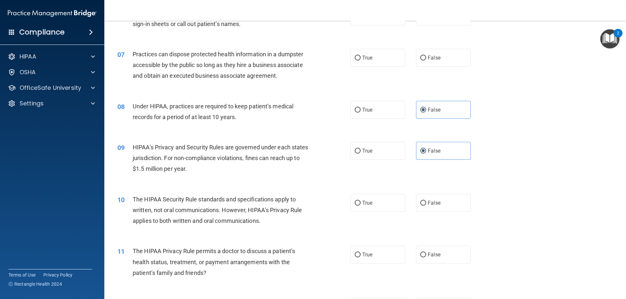
scroll to position [326, 0]
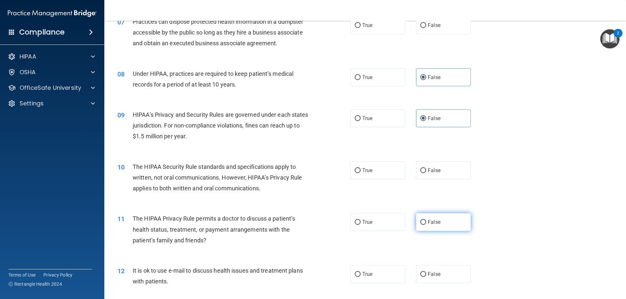
click at [432, 218] on label "False" at bounding box center [443, 222] width 55 height 18
click at [426, 220] on input "False" at bounding box center [423, 222] width 6 height 5
radio input "true"
click at [371, 221] on label "True" at bounding box center [377, 222] width 55 height 18
click at [360, 221] on input "True" at bounding box center [358, 222] width 6 height 5
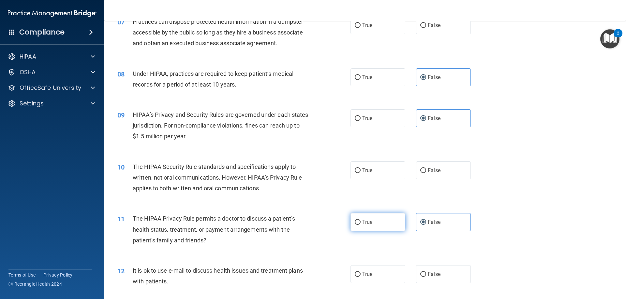
radio input "true"
radio input "false"
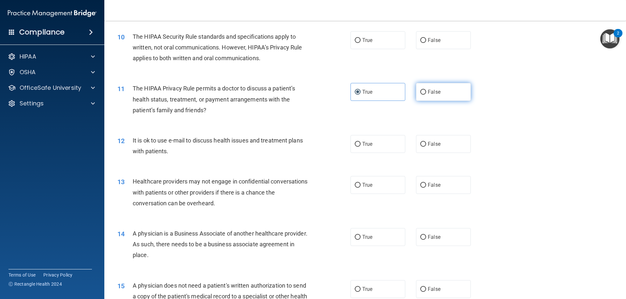
scroll to position [521, 0]
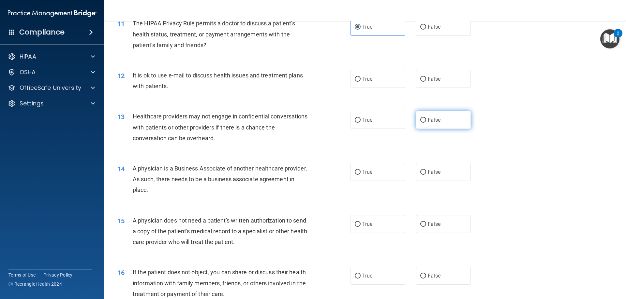
click at [416, 123] on label "False" at bounding box center [443, 120] width 55 height 18
click at [420, 123] on input "False" at bounding box center [423, 120] width 6 height 5
radio input "true"
click at [420, 169] on label "False" at bounding box center [443, 172] width 55 height 18
click at [364, 224] on span "True" at bounding box center [367, 224] width 10 height 6
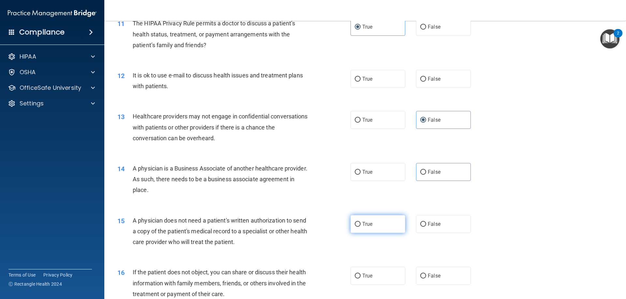
click at [360, 224] on input "True" at bounding box center [358, 224] width 6 height 5
radio input "true"
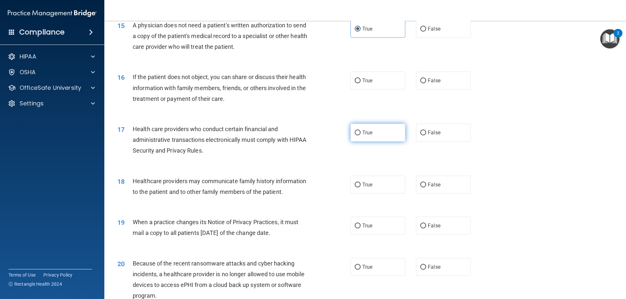
scroll to position [652, 0]
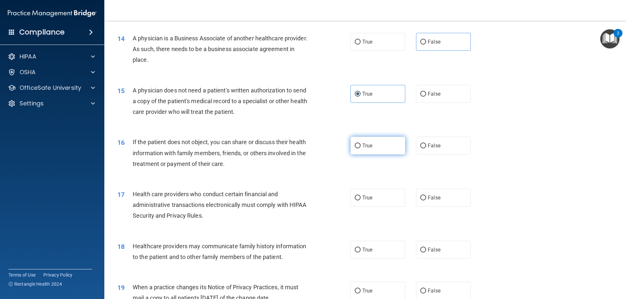
click at [355, 148] on input "True" at bounding box center [358, 146] width 6 height 5
radio input "true"
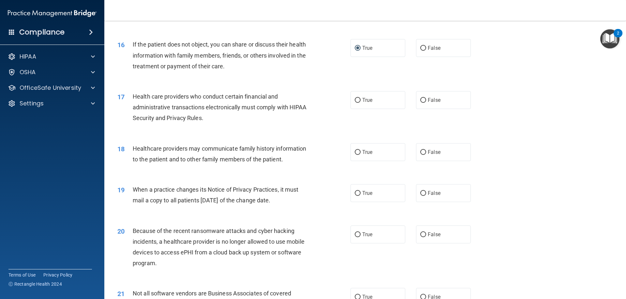
scroll to position [782, 0]
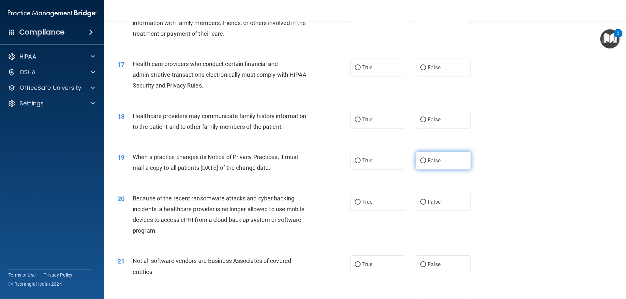
click at [432, 167] on label "False" at bounding box center [443, 161] width 55 height 18
click at [426, 164] on input "False" at bounding box center [423, 161] width 6 height 5
radio input "true"
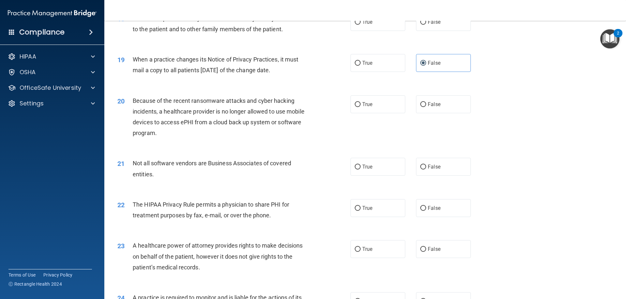
scroll to position [912, 0]
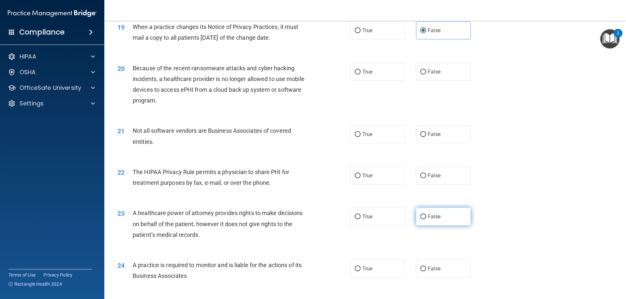
click at [428, 219] on span "False" at bounding box center [434, 217] width 13 height 6
click at [425, 219] on input "False" at bounding box center [423, 217] width 6 height 5
radio input "true"
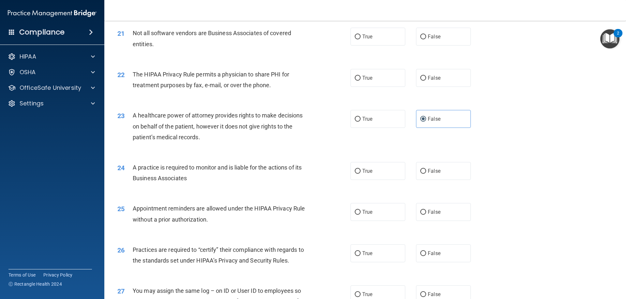
scroll to position [1075, 0]
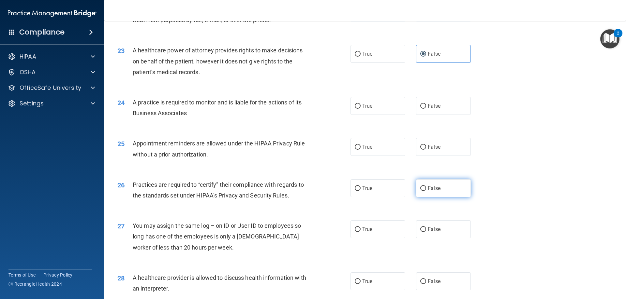
click at [442, 187] on label "False" at bounding box center [443, 189] width 55 height 18
click at [426, 187] on input "False" at bounding box center [423, 188] width 6 height 5
radio input "true"
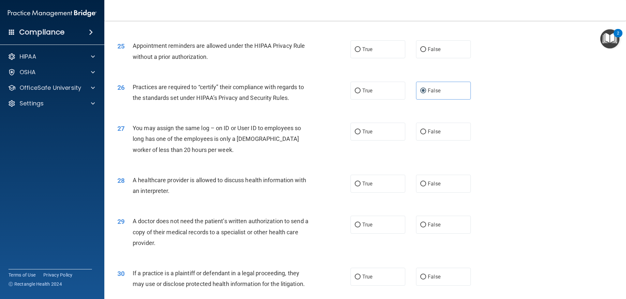
scroll to position [1206, 0]
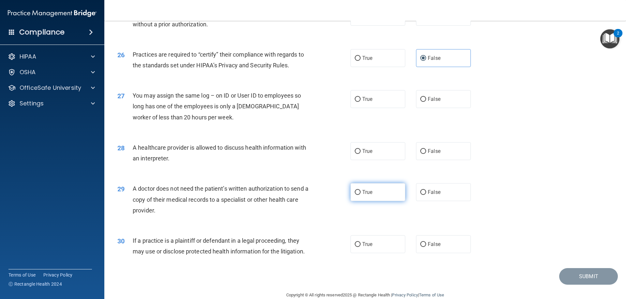
click at [379, 197] on label "True" at bounding box center [377, 192] width 55 height 18
click at [360, 195] on input "True" at bounding box center [358, 192] width 6 height 5
radio input "true"
click at [372, 239] on label "True" at bounding box center [377, 245] width 55 height 18
click at [360, 242] on input "True" at bounding box center [358, 244] width 6 height 5
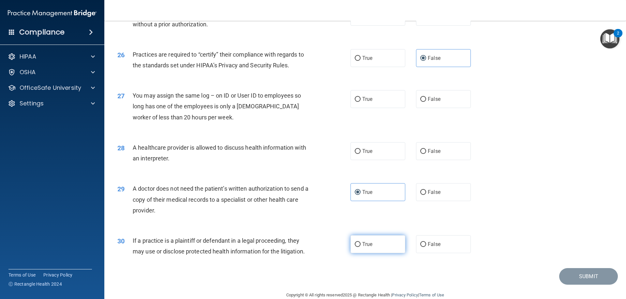
radio input "true"
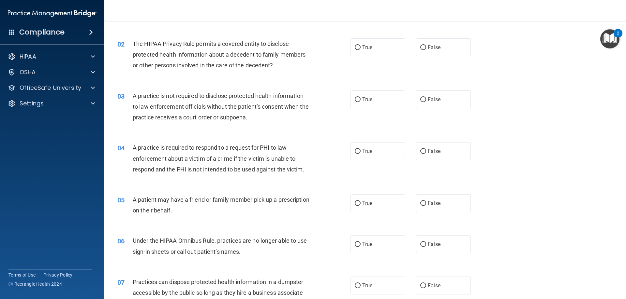
scroll to position [0, 0]
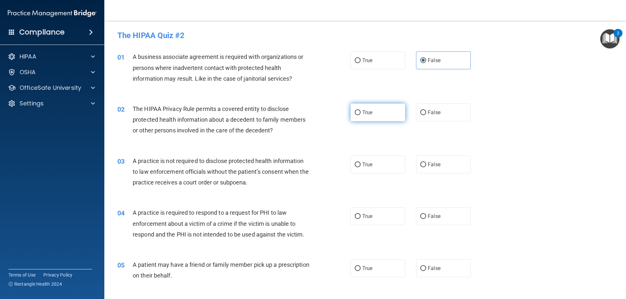
click at [369, 115] on span "True" at bounding box center [367, 112] width 10 height 6
click at [360, 115] on input "True" at bounding box center [358, 112] width 6 height 5
radio input "true"
click at [363, 165] on span "True" at bounding box center [367, 165] width 10 height 6
click at [360, 165] on input "True" at bounding box center [358, 165] width 6 height 5
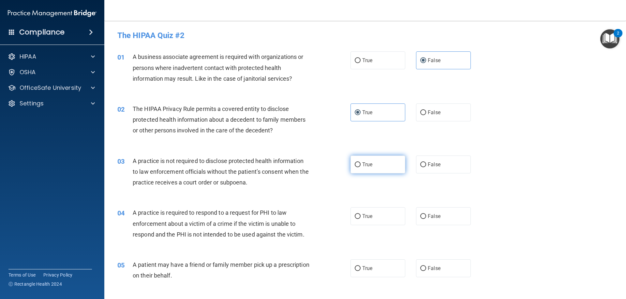
radio input "true"
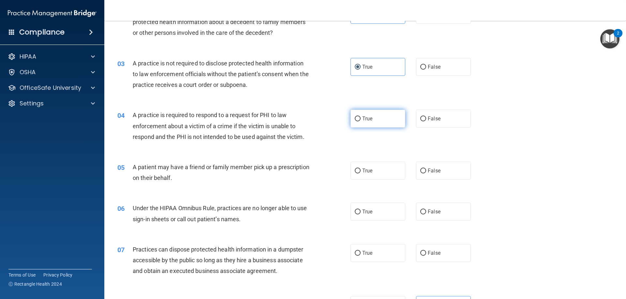
click at [362, 119] on span "True" at bounding box center [367, 119] width 10 height 6
click at [360, 119] on input "True" at bounding box center [358, 119] width 6 height 5
radio input "true"
click at [398, 174] on label "True" at bounding box center [377, 171] width 55 height 18
click at [360, 174] on input "True" at bounding box center [358, 171] width 6 height 5
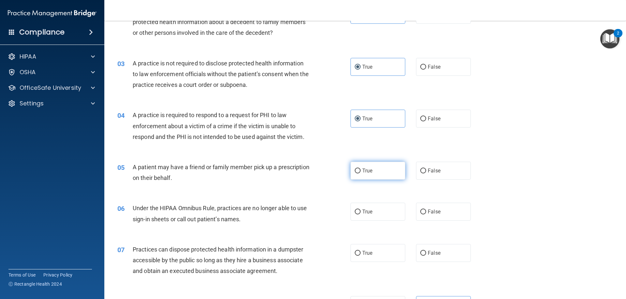
radio input "true"
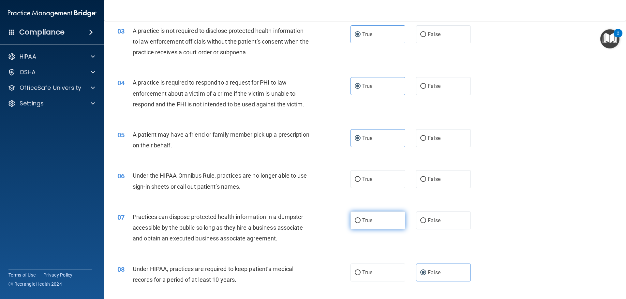
scroll to position [163, 0]
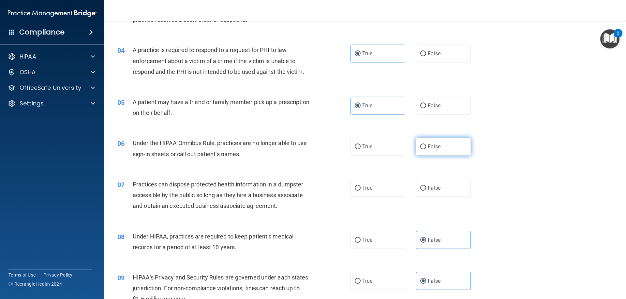
click at [433, 148] on span "False" at bounding box center [434, 147] width 13 height 6
click at [426, 148] on input "False" at bounding box center [423, 147] width 6 height 5
radio input "true"
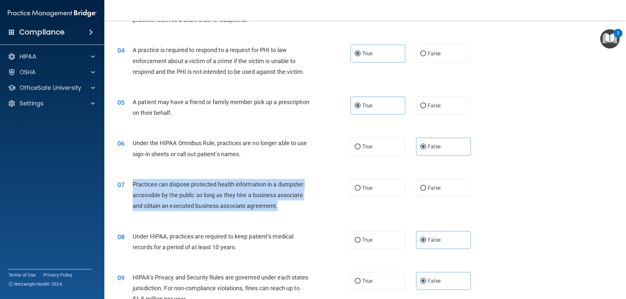
drag, startPoint x: 278, startPoint y: 207, endPoint x: 133, endPoint y: 185, distance: 146.4
click at [133, 185] on div "Practices can dispose protected health information in a dumpster accessible by …" at bounding box center [224, 195] width 182 height 33
click at [269, 209] on span "Practices can dispose protected health information in a dumpster accessible by …" at bounding box center [218, 195] width 170 height 28
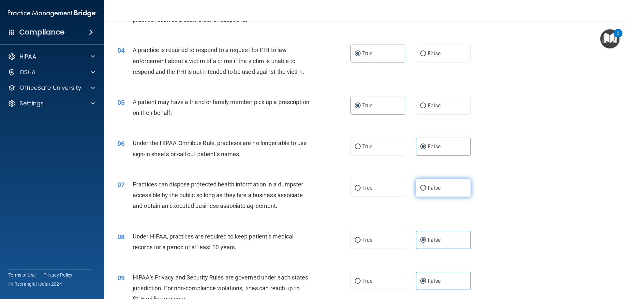
click at [436, 191] on label "False" at bounding box center [443, 188] width 55 height 18
click at [426, 191] on input "False" at bounding box center [423, 188] width 6 height 5
radio input "true"
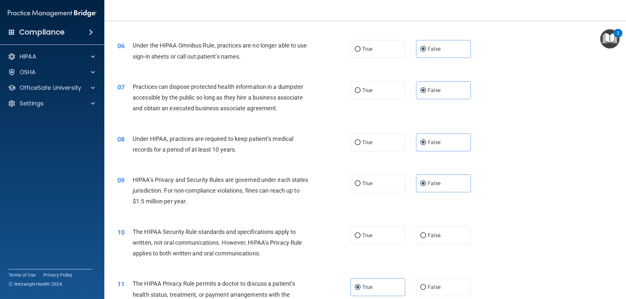
scroll to position [293, 0]
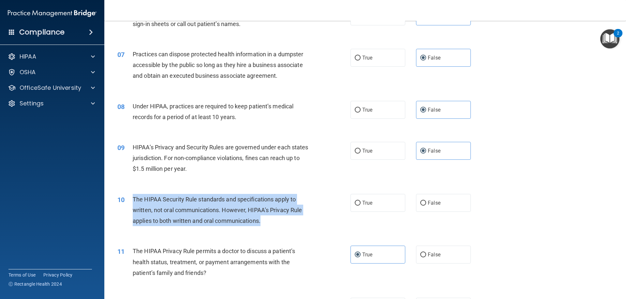
drag, startPoint x: 262, startPoint y: 222, endPoint x: 133, endPoint y: 197, distance: 131.5
click at [133, 197] on div "The HIPAA Security Rule standards and specifications apply to written, not oral…" at bounding box center [224, 210] width 182 height 33
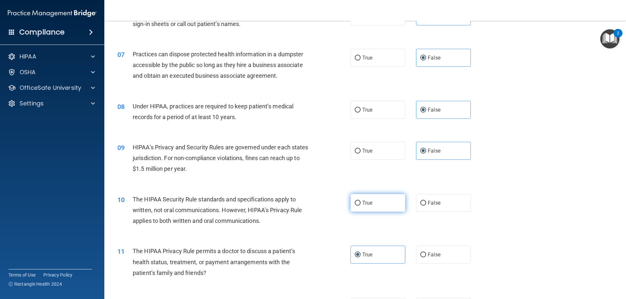
click at [377, 206] on label "True" at bounding box center [377, 203] width 55 height 18
click at [360, 206] on input "True" at bounding box center [358, 203] width 6 height 5
radio input "true"
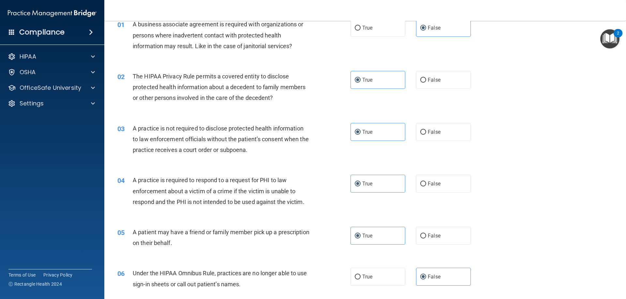
scroll to position [261, 0]
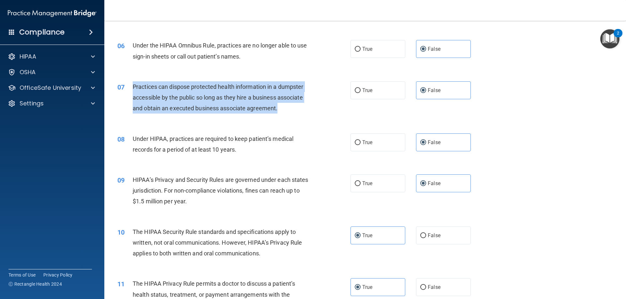
drag, startPoint x: 277, startPoint y: 110, endPoint x: 133, endPoint y: 88, distance: 145.3
click at [133, 88] on div "Practices can dispose protected health information in a dumpster accessible by …" at bounding box center [224, 97] width 182 height 33
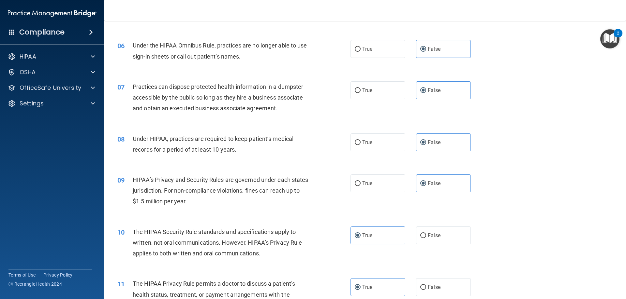
click at [512, 144] on div "08 Under HIPAA, practices are required to keep patient’s medical records for a …" at bounding box center [364, 145] width 505 height 41
click at [384, 95] on label "True" at bounding box center [377, 90] width 55 height 18
click at [360, 93] on input "True" at bounding box center [358, 90] width 6 height 5
radio input "true"
radio input "false"
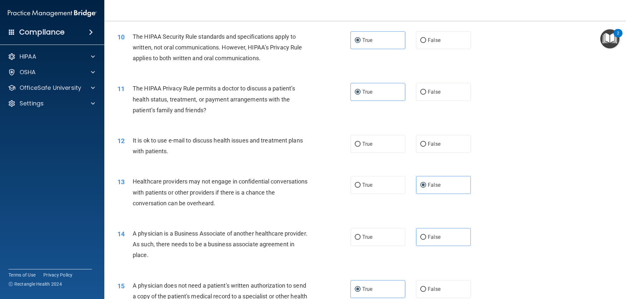
scroll to position [489, 0]
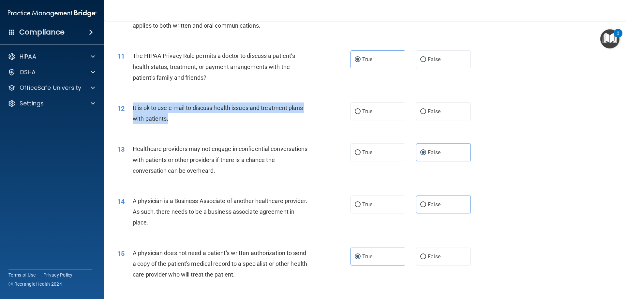
drag, startPoint x: 177, startPoint y: 117, endPoint x: 130, endPoint y: 110, distance: 47.1
click at [130, 110] on div "12 It is ok to use e-mail to discuss health issues and treatment plans with pat…" at bounding box center [234, 115] width 253 height 25
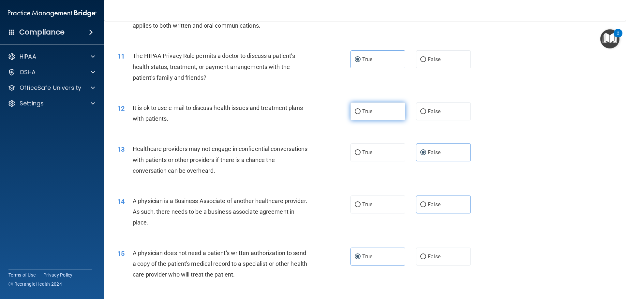
click at [385, 114] on label "True" at bounding box center [377, 112] width 55 height 18
click at [360, 114] on input "True" at bounding box center [358, 111] width 6 height 5
radio input "true"
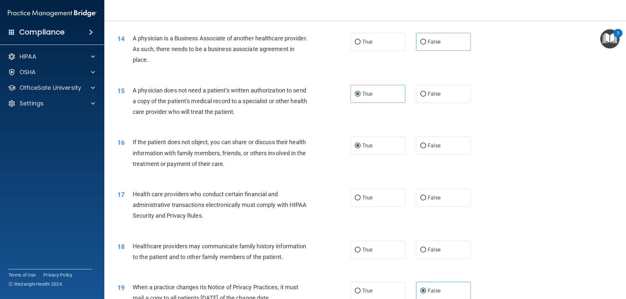
scroll to position [717, 0]
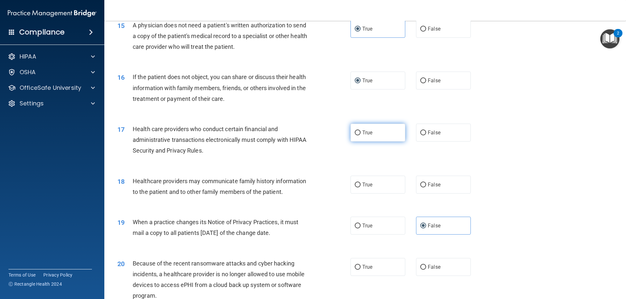
click at [386, 135] on label "True" at bounding box center [377, 133] width 55 height 18
click at [360, 135] on input "True" at bounding box center [358, 133] width 6 height 5
radio input "true"
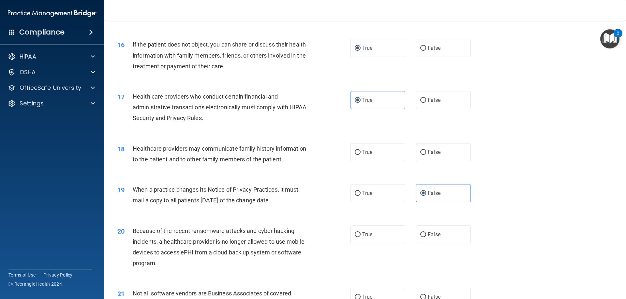
scroll to position [782, 0]
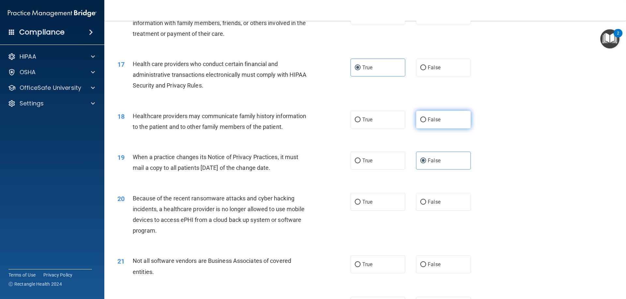
click at [429, 125] on label "False" at bounding box center [443, 120] width 55 height 18
click at [426, 123] on input "False" at bounding box center [423, 120] width 6 height 5
radio input "true"
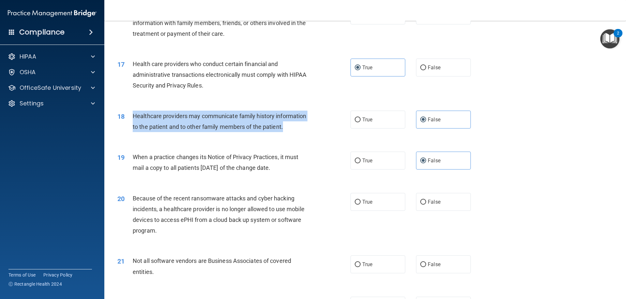
drag, startPoint x: 303, startPoint y: 131, endPoint x: 133, endPoint y: 114, distance: 171.3
click at [133, 114] on div "Healthcare providers may communicate family history information to the patient …" at bounding box center [224, 122] width 182 height 22
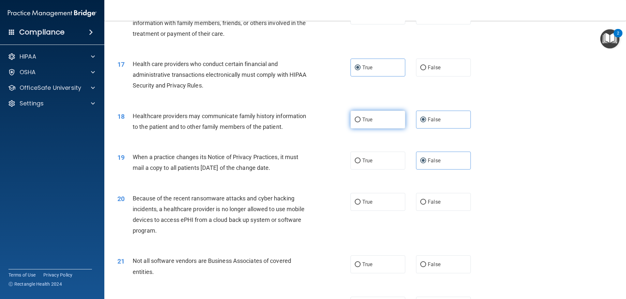
click at [372, 123] on label "True" at bounding box center [377, 120] width 55 height 18
click at [360, 123] on input "True" at bounding box center [358, 120] width 6 height 5
radio input "true"
radio input "false"
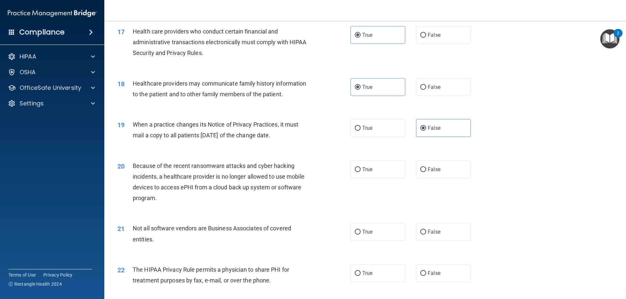
scroll to position [880, 0]
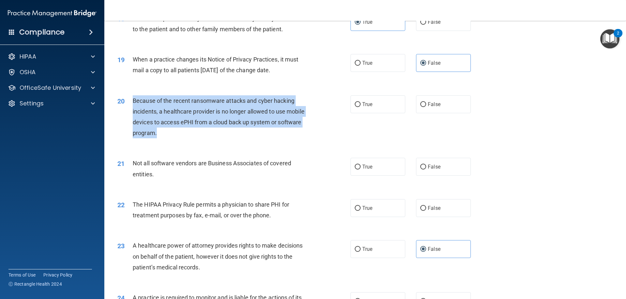
drag, startPoint x: 150, startPoint y: 128, endPoint x: 132, endPoint y: 99, distance: 33.5
click at [133, 99] on div "Because of the recent ransomware attacks and cyber hacking incidents, a healthc…" at bounding box center [224, 116] width 182 height 43
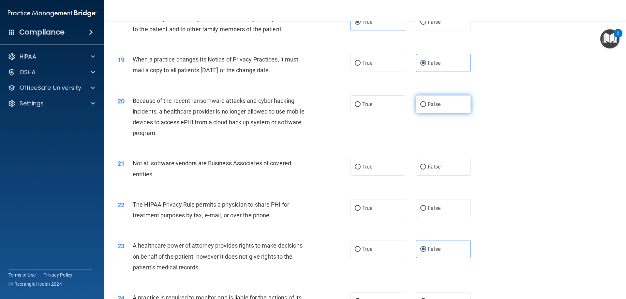
click at [429, 106] on span "False" at bounding box center [434, 104] width 13 height 6
click at [426, 106] on input "False" at bounding box center [423, 104] width 6 height 5
radio input "true"
click at [399, 164] on label "True" at bounding box center [377, 167] width 55 height 18
click at [360, 165] on input "True" at bounding box center [358, 167] width 6 height 5
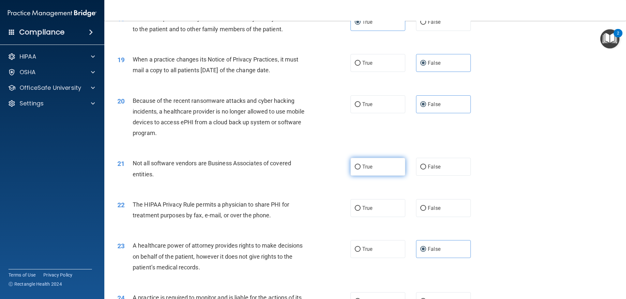
radio input "true"
click at [350, 209] on label "True" at bounding box center [377, 208] width 55 height 18
click at [355, 209] on input "True" at bounding box center [358, 208] width 6 height 5
radio input "true"
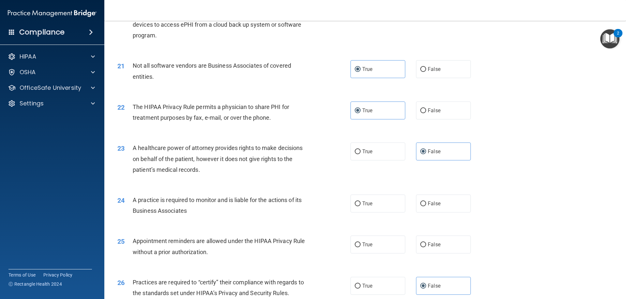
scroll to position [1043, 0]
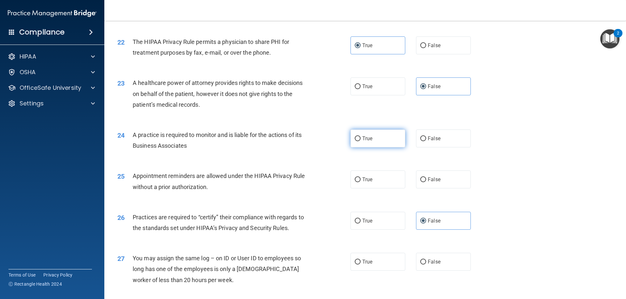
click at [371, 140] on label "True" at bounding box center [377, 139] width 55 height 18
click at [360, 140] on input "True" at bounding box center [358, 139] width 6 height 5
radio input "true"
click at [379, 183] on label "True" at bounding box center [377, 180] width 55 height 18
click at [360, 182] on input "True" at bounding box center [358, 180] width 6 height 5
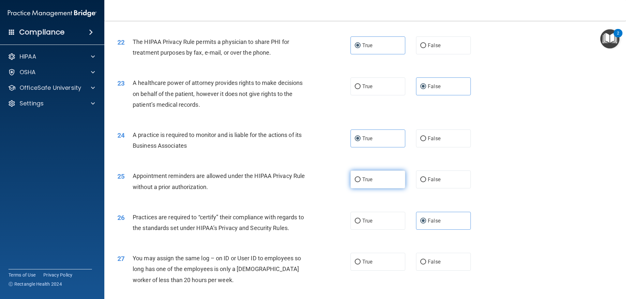
radio input "true"
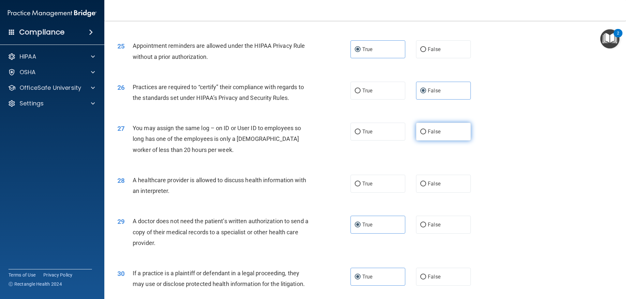
click at [434, 136] on label "False" at bounding box center [443, 132] width 55 height 18
click at [426, 135] on input "False" at bounding box center [423, 132] width 6 height 5
radio input "true"
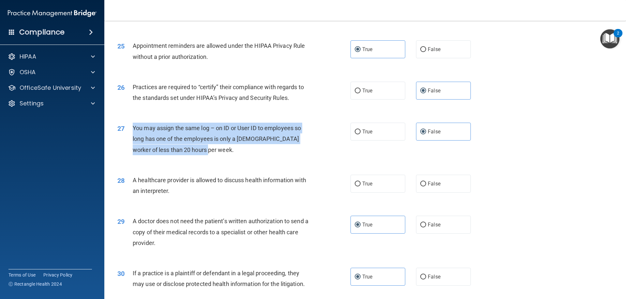
drag, startPoint x: 195, startPoint y: 151, endPoint x: 130, endPoint y: 125, distance: 70.0
click at [130, 125] on div "27 You may assign the same log – on ID or User ID to employees so long has one …" at bounding box center [234, 141] width 253 height 36
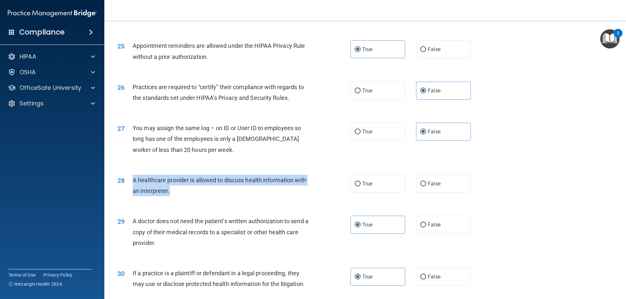
drag, startPoint x: 174, startPoint y: 193, endPoint x: 129, endPoint y: 179, distance: 46.4
click at [129, 179] on div "28 A healthcare provider is allowed to discuss health information with an inter…" at bounding box center [234, 187] width 253 height 25
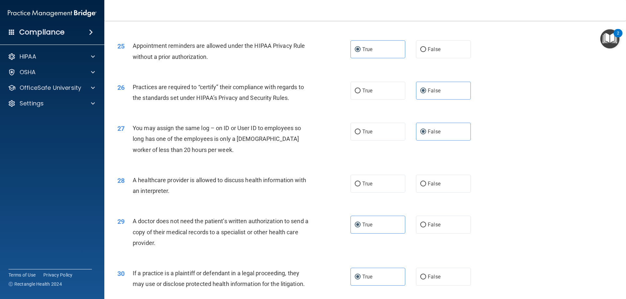
click at [240, 205] on div "28 A healthcare provider is allowed to discuss health information with an inter…" at bounding box center [364, 187] width 505 height 41
click at [351, 183] on label "True" at bounding box center [377, 184] width 55 height 18
click at [355, 183] on input "True" at bounding box center [358, 184] width 6 height 5
radio input "true"
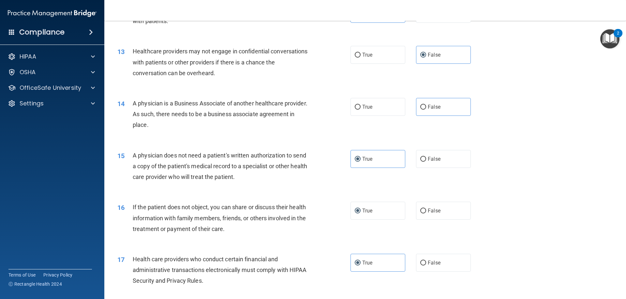
scroll to position [619, 0]
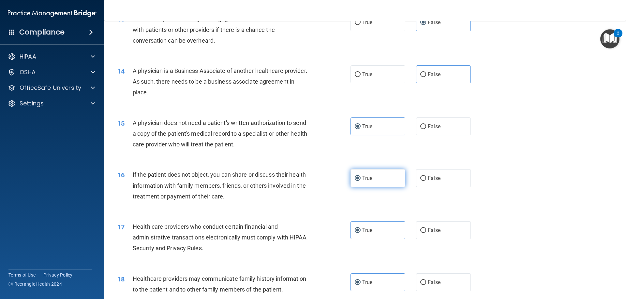
click at [383, 185] on label "True" at bounding box center [377, 178] width 55 height 18
click at [360, 181] on input "True" at bounding box center [358, 178] width 6 height 5
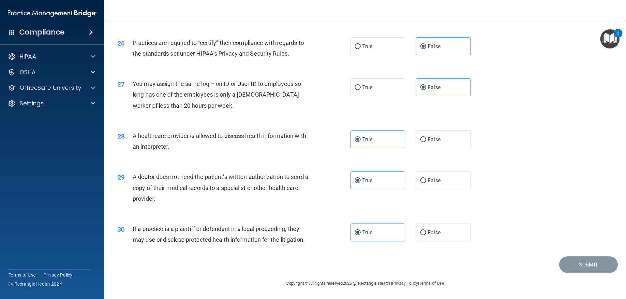
scroll to position [1120, 0]
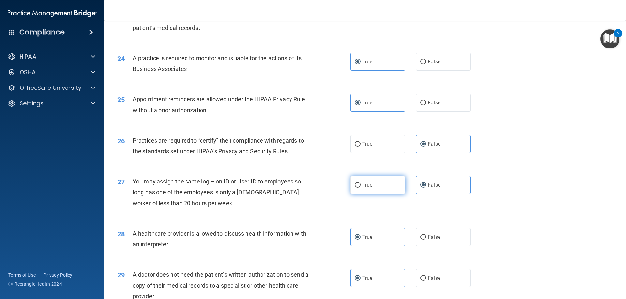
click at [368, 192] on label "True" at bounding box center [377, 185] width 55 height 18
click at [360, 188] on input "True" at bounding box center [358, 185] width 6 height 5
radio input "true"
click at [430, 186] on span "False" at bounding box center [434, 185] width 13 height 6
click at [426, 186] on input "False" at bounding box center [423, 185] width 6 height 5
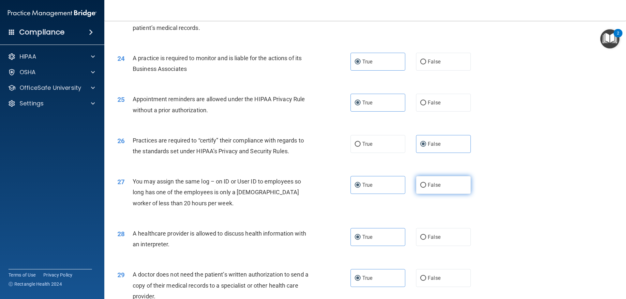
radio input "true"
radio input "false"
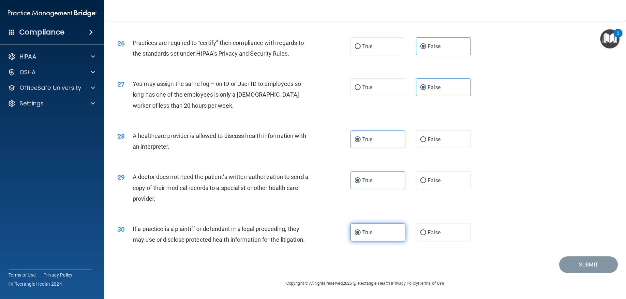
click at [382, 229] on label "True" at bounding box center [377, 233] width 55 height 18
click at [360, 231] on input "True" at bounding box center [358, 233] width 6 height 5
click at [428, 230] on span "False" at bounding box center [434, 233] width 13 height 6
click at [425, 231] on input "False" at bounding box center [423, 233] width 6 height 5
radio input "true"
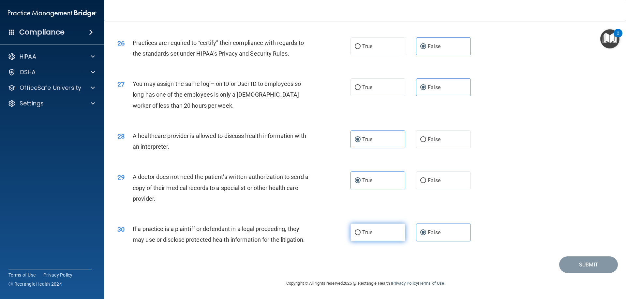
click at [383, 228] on label "True" at bounding box center [377, 233] width 55 height 18
click at [360, 231] on input "True" at bounding box center [358, 233] width 6 height 5
radio input "true"
radio input "false"
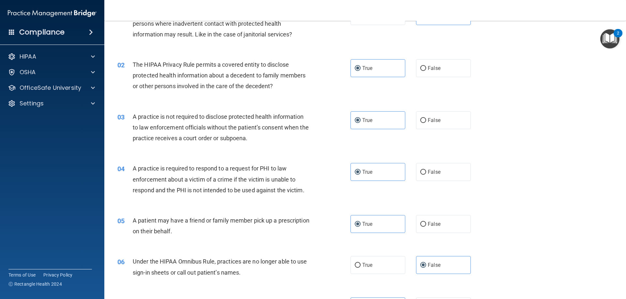
scroll to position [0, 0]
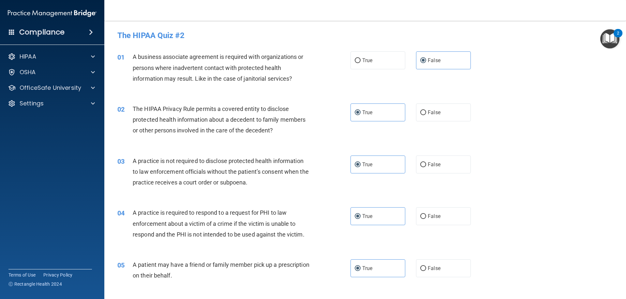
click at [606, 41] on img "Open Resource Center, 2 new notifications" at bounding box center [609, 38] width 19 height 19
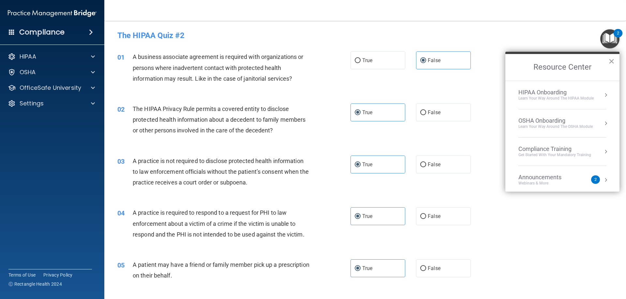
click at [608, 62] on button "×" at bounding box center [611, 61] width 6 height 10
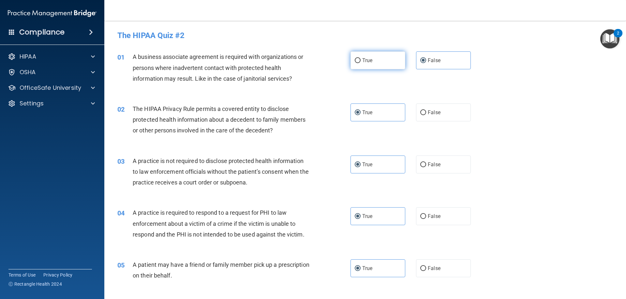
click at [361, 66] on label "True" at bounding box center [377, 60] width 55 height 18
click at [360, 63] on input "True" at bounding box center [358, 60] width 6 height 5
radio input "true"
click at [428, 63] on span "False" at bounding box center [434, 60] width 13 height 6
click at [426, 63] on input "False" at bounding box center [423, 60] width 6 height 5
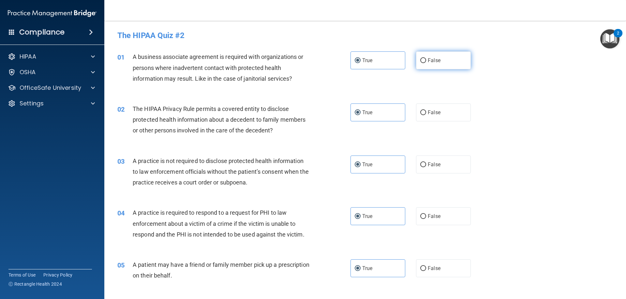
radio input "true"
radio input "false"
click at [430, 110] on span "False" at bounding box center [434, 112] width 13 height 6
click at [426, 110] on input "False" at bounding box center [423, 112] width 6 height 5
radio input "true"
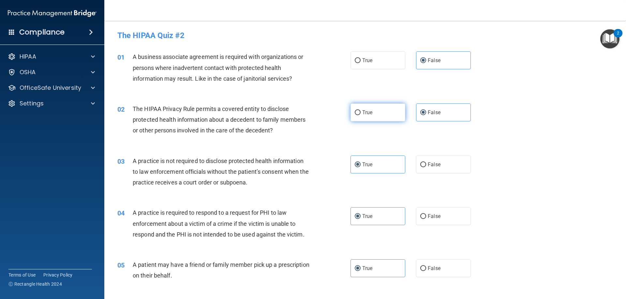
click at [382, 111] on label "True" at bounding box center [377, 113] width 55 height 18
click at [360, 111] on input "True" at bounding box center [358, 112] width 6 height 5
radio input "true"
radio input "false"
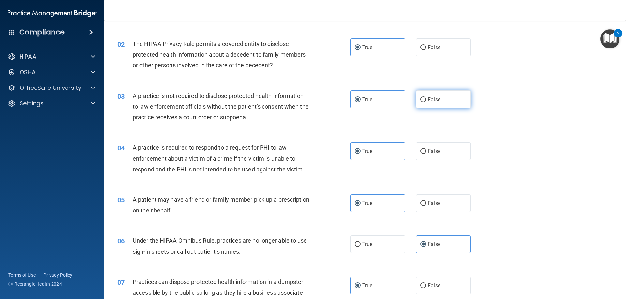
click at [433, 98] on span "False" at bounding box center [434, 99] width 13 height 6
click at [426, 98] on input "False" at bounding box center [423, 99] width 6 height 5
radio input "true"
click at [381, 99] on label "True" at bounding box center [377, 100] width 55 height 18
click at [360, 99] on input "True" at bounding box center [358, 99] width 6 height 5
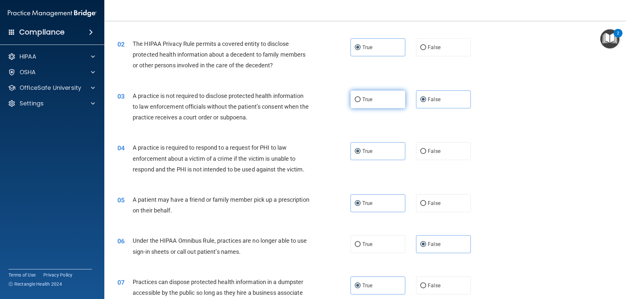
radio input "true"
radio input "false"
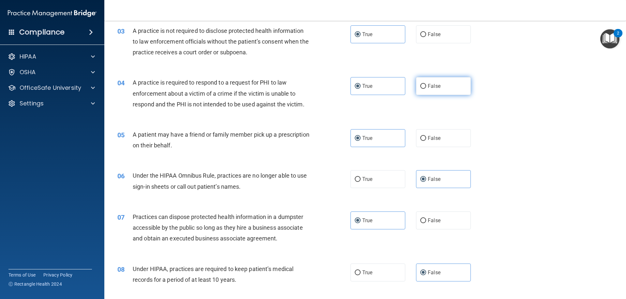
click at [424, 83] on label "False" at bounding box center [443, 86] width 55 height 18
click at [424, 84] on input "False" at bounding box center [423, 86] width 6 height 5
radio input "true"
click at [371, 86] on label "True" at bounding box center [377, 86] width 55 height 18
click at [360, 86] on input "True" at bounding box center [358, 86] width 6 height 5
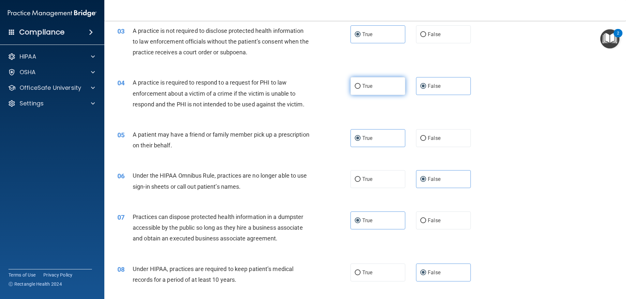
radio input "true"
radio input "false"
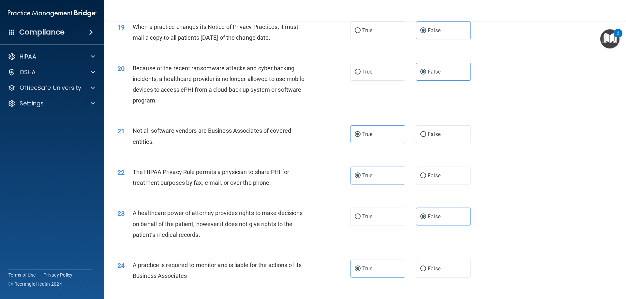
scroll to position [1206, 0]
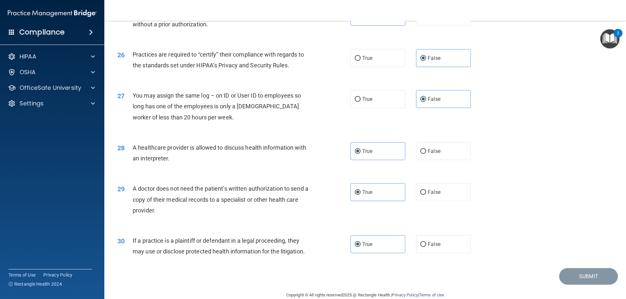
click at [509, 181] on div "29 A doctor does not need the patient’s written authorization to send a copy of…" at bounding box center [364, 201] width 505 height 52
drag, startPoint x: 449, startPoint y: 246, endPoint x: 447, endPoint y: 243, distance: 3.5
click at [449, 245] on label "False" at bounding box center [443, 245] width 55 height 18
click at [426, 245] on input "False" at bounding box center [423, 244] width 6 height 5
radio input "true"
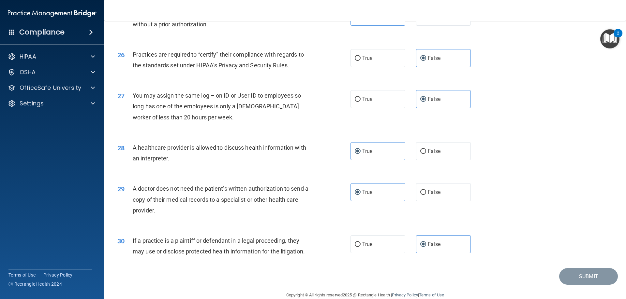
click at [372, 235] on div "30 If a practice is a plaintiff or defendant in a legal proceeding, they may us…" at bounding box center [364, 247] width 505 height 41
click at [371, 252] on label "True" at bounding box center [377, 245] width 55 height 18
click at [360, 247] on input "True" at bounding box center [358, 244] width 6 height 5
radio input "true"
radio input "false"
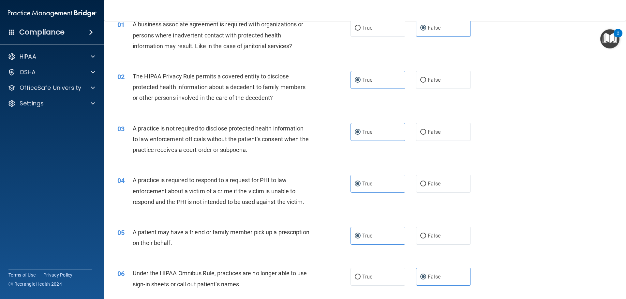
scroll to position [0, 0]
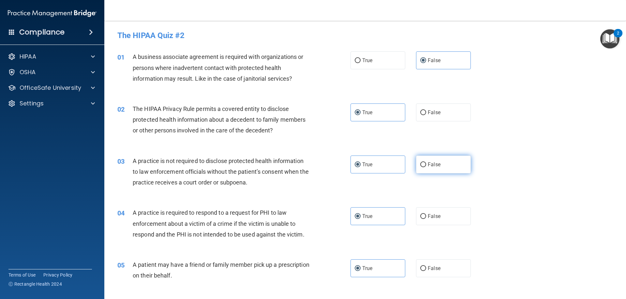
click at [441, 161] on label "False" at bounding box center [443, 165] width 55 height 18
click at [426, 163] on input "False" at bounding box center [423, 165] width 6 height 5
radio input "true"
click at [371, 158] on label "True" at bounding box center [377, 165] width 55 height 18
click at [360, 163] on input "True" at bounding box center [358, 165] width 6 height 5
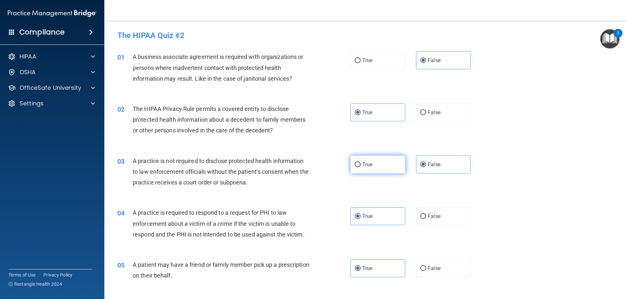
radio input "true"
radio input "false"
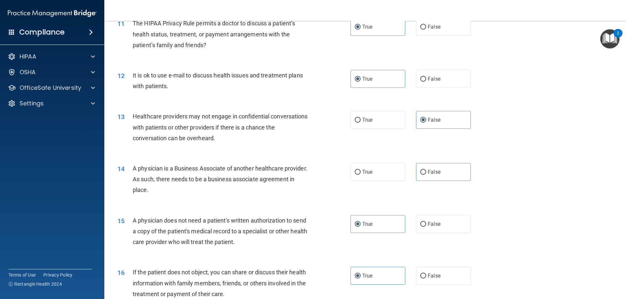
scroll to position [619, 0]
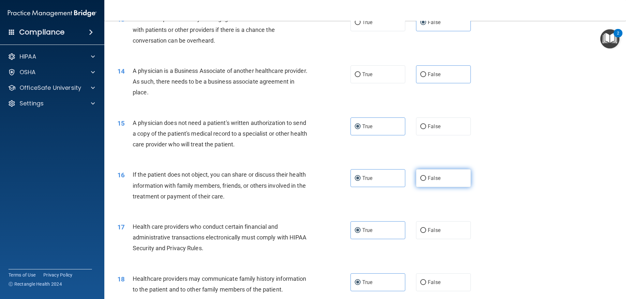
click at [458, 176] on label "False" at bounding box center [443, 178] width 55 height 18
click at [426, 176] on input "False" at bounding box center [423, 178] width 6 height 5
radio input "true"
click at [388, 172] on label "True" at bounding box center [377, 178] width 55 height 18
click at [360, 176] on input "True" at bounding box center [358, 178] width 6 height 5
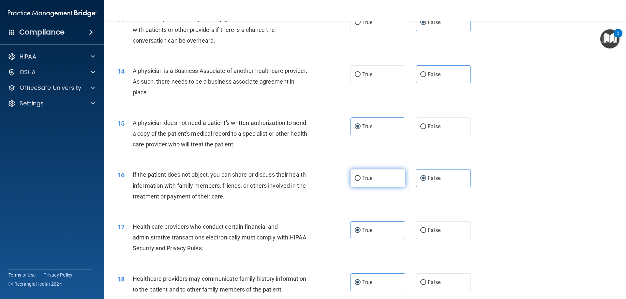
radio input "true"
radio input "false"
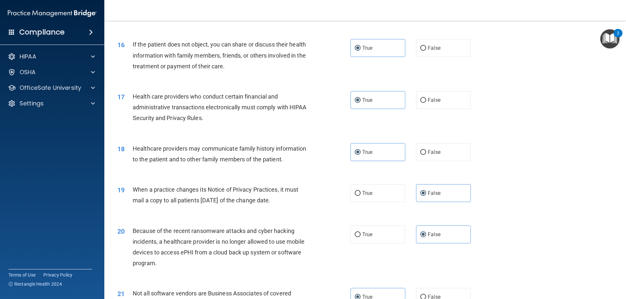
scroll to position [782, 0]
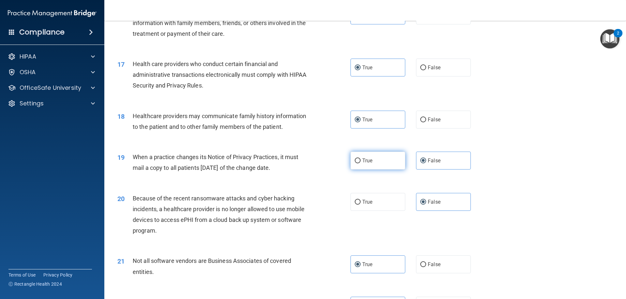
click at [366, 155] on label "True" at bounding box center [377, 161] width 55 height 18
click at [360, 159] on input "True" at bounding box center [358, 161] width 6 height 5
radio input "true"
click at [444, 164] on label "False" at bounding box center [443, 161] width 55 height 18
click at [426, 164] on input "False" at bounding box center [423, 161] width 6 height 5
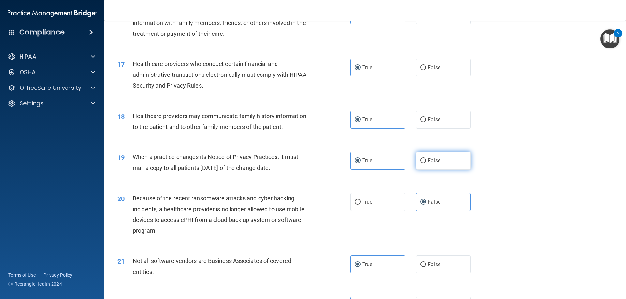
radio input "true"
radio input "false"
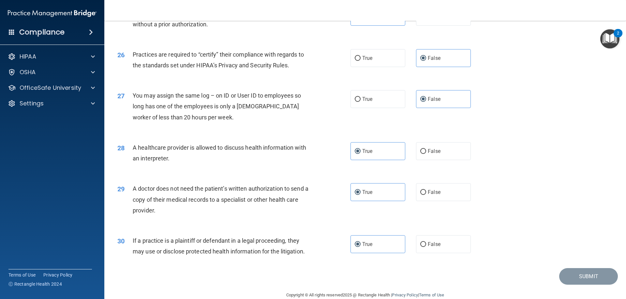
scroll to position [1218, 0]
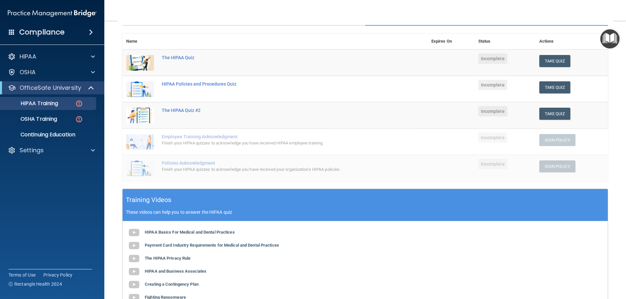
scroll to position [157, 0]
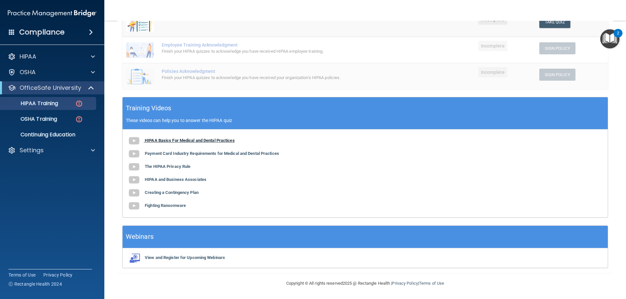
click at [184, 143] on b "HIPAA Basics For Medical and Dental Practices" at bounding box center [190, 140] width 90 height 5
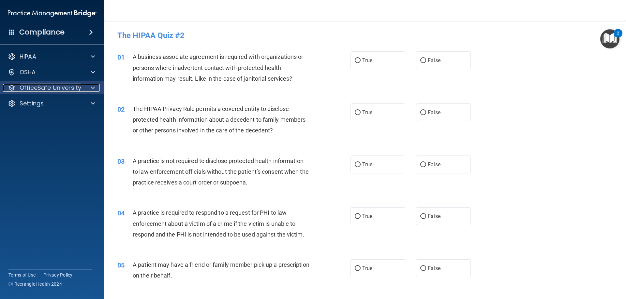
click at [90, 90] on div at bounding box center [92, 88] width 16 height 8
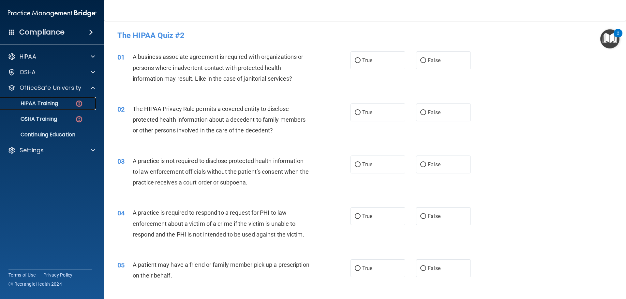
click at [78, 108] on img at bounding box center [79, 104] width 8 height 8
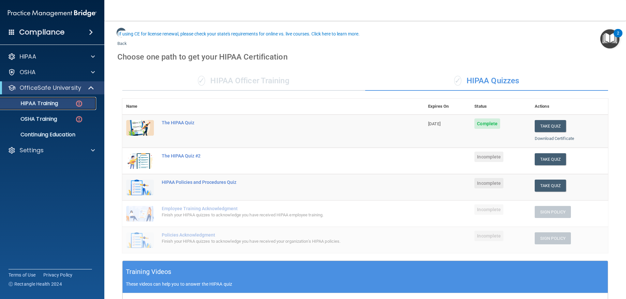
scroll to position [164, 0]
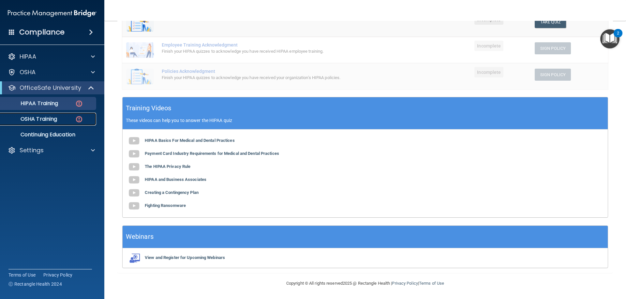
click at [37, 120] on p "OSHA Training" at bounding box center [30, 119] width 53 height 7
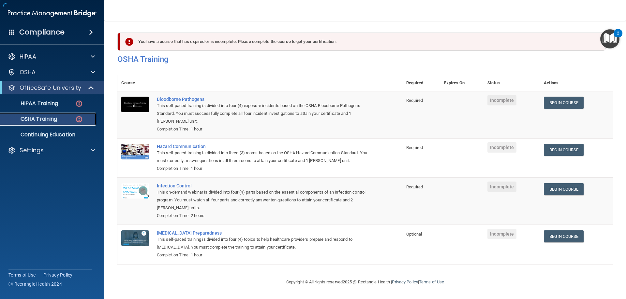
scroll to position [8, 0]
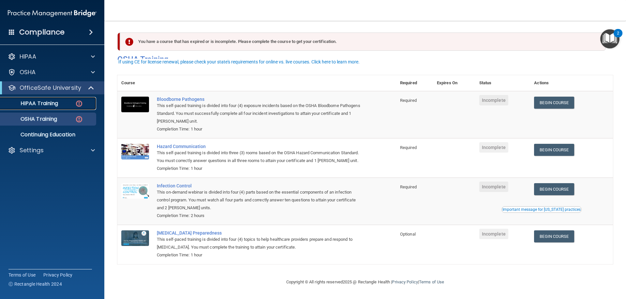
click at [57, 103] on p "HIPAA Training" at bounding box center [31, 103] width 54 height 7
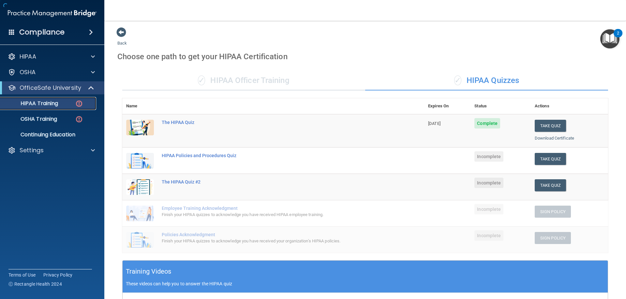
scroll to position [164, 0]
